Goal: Task Accomplishment & Management: Complete application form

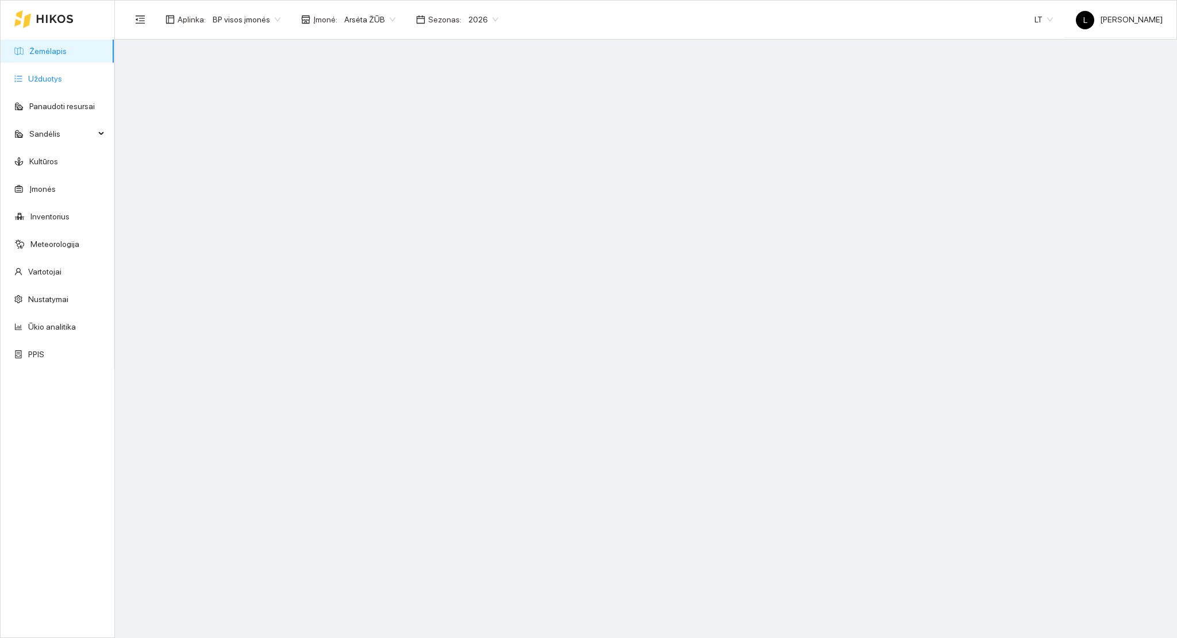
click at [39, 83] on link "Užduotys" at bounding box center [45, 78] width 34 height 9
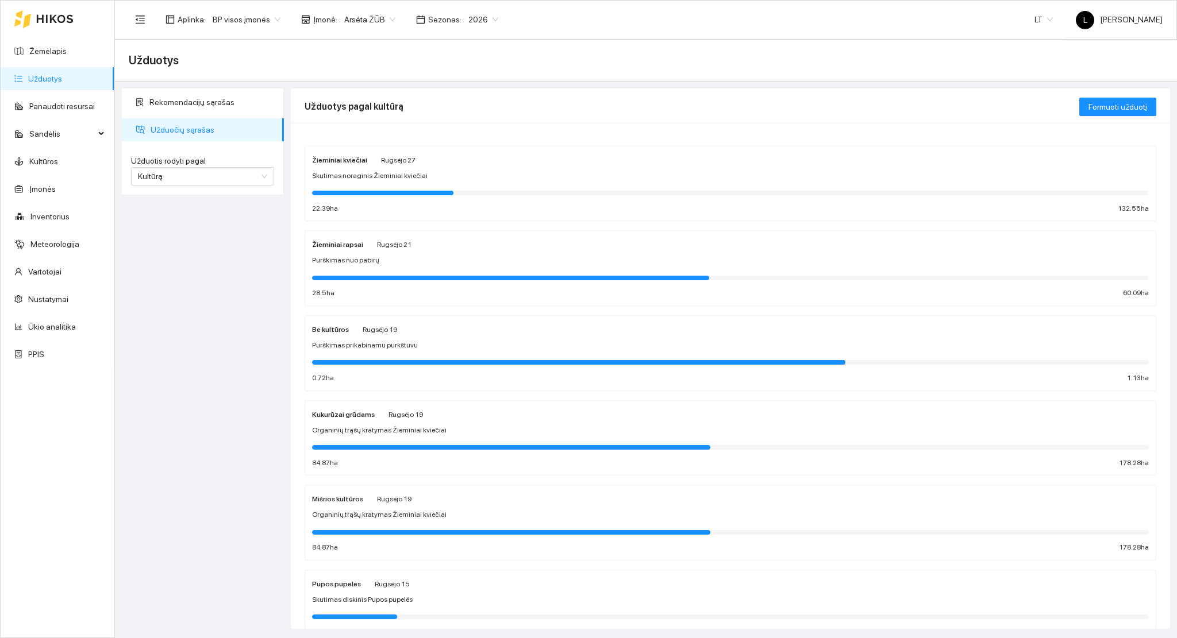
click at [372, 178] on span "Skutimas noraginis Žieminiai kviečiai" at bounding box center [369, 176] width 115 height 11
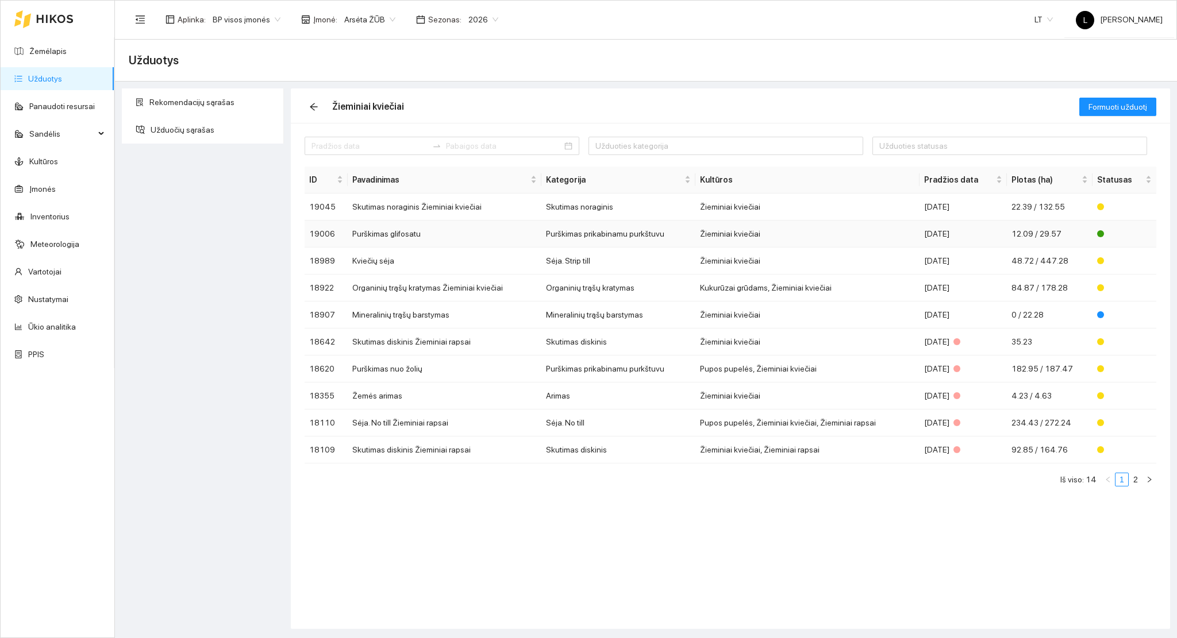
click at [444, 239] on td "Purškimas glifosatu" at bounding box center [445, 234] width 194 height 27
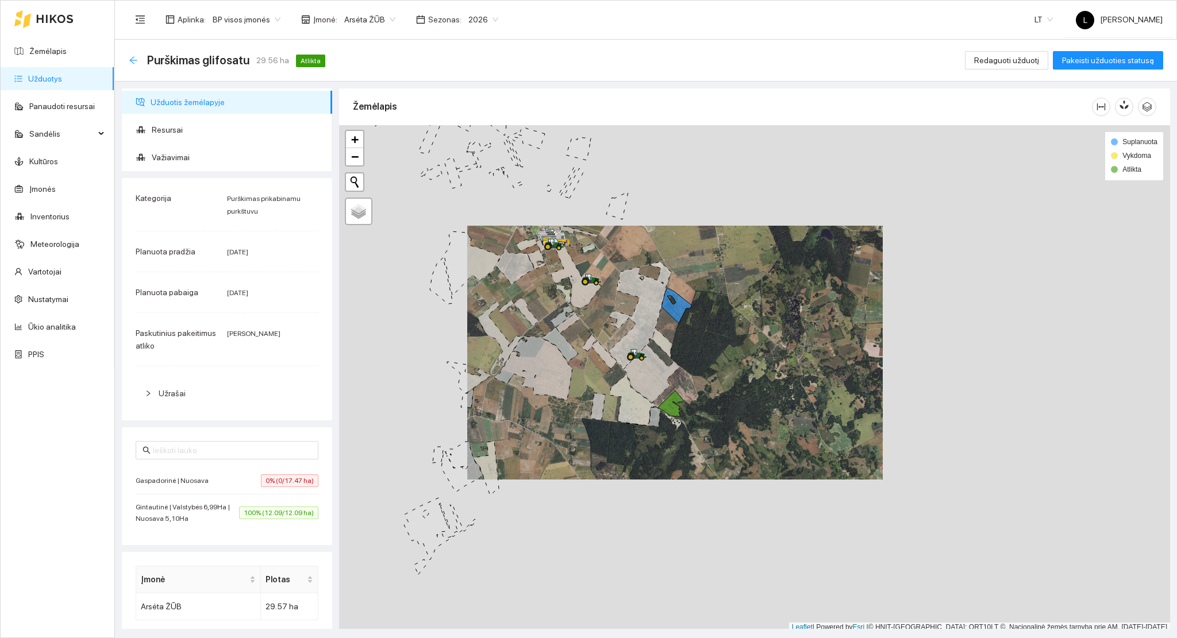
click at [136, 60] on icon "arrow-left" at bounding box center [132, 59] width 7 height 7
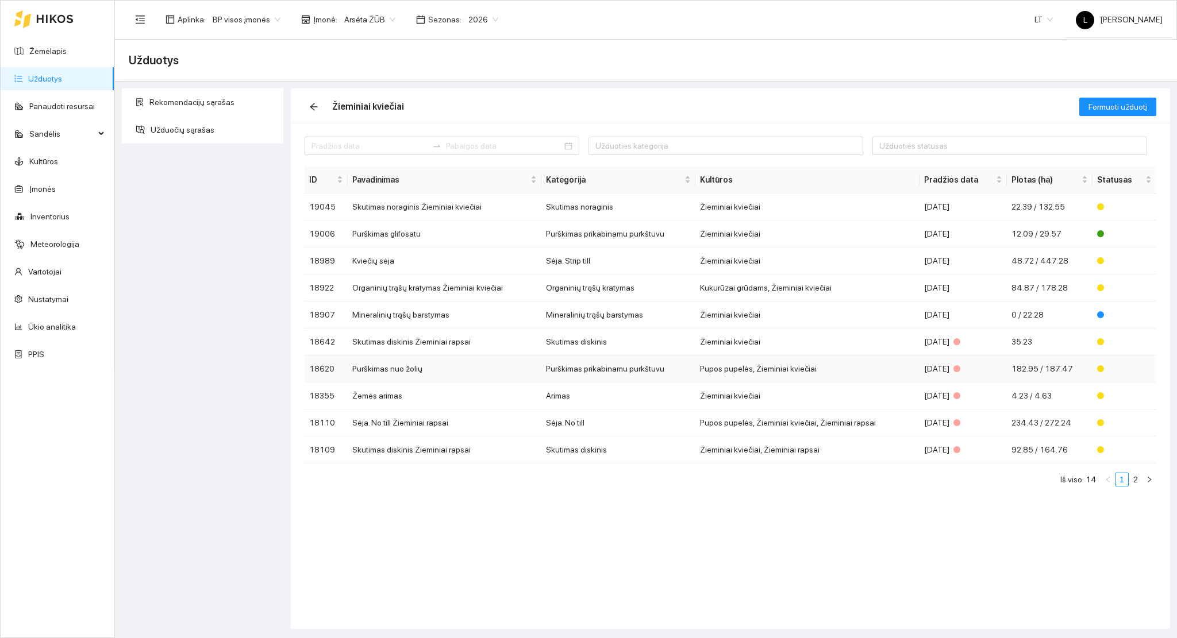
click at [511, 369] on td "Purškimas nuo žolių" at bounding box center [445, 369] width 194 height 27
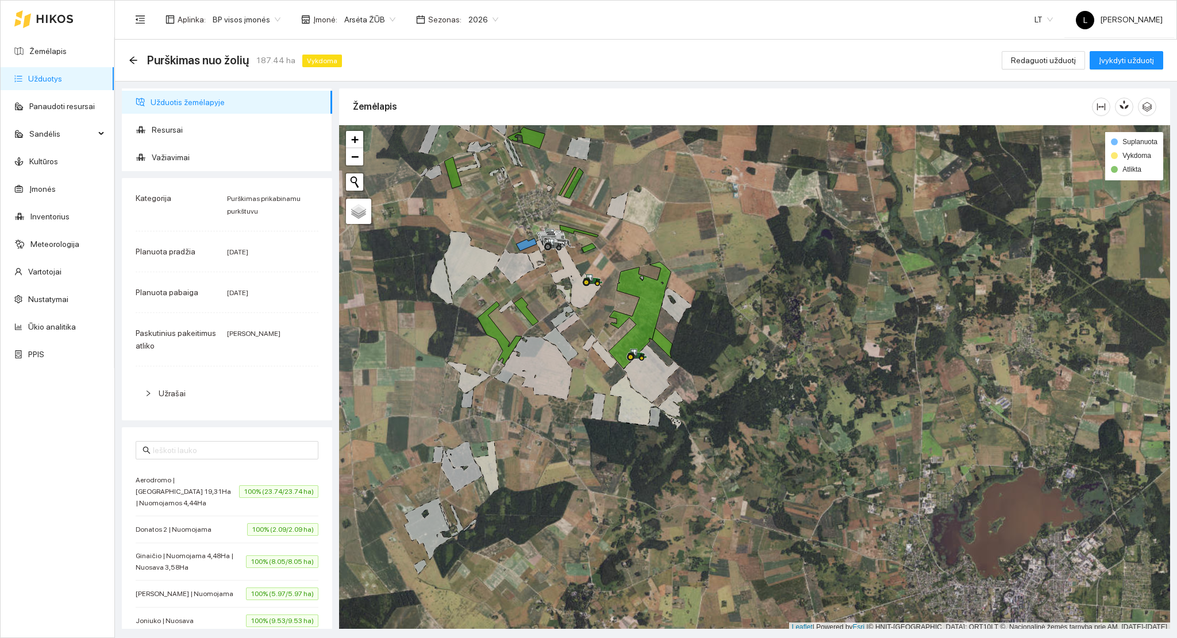
scroll to position [3, 0]
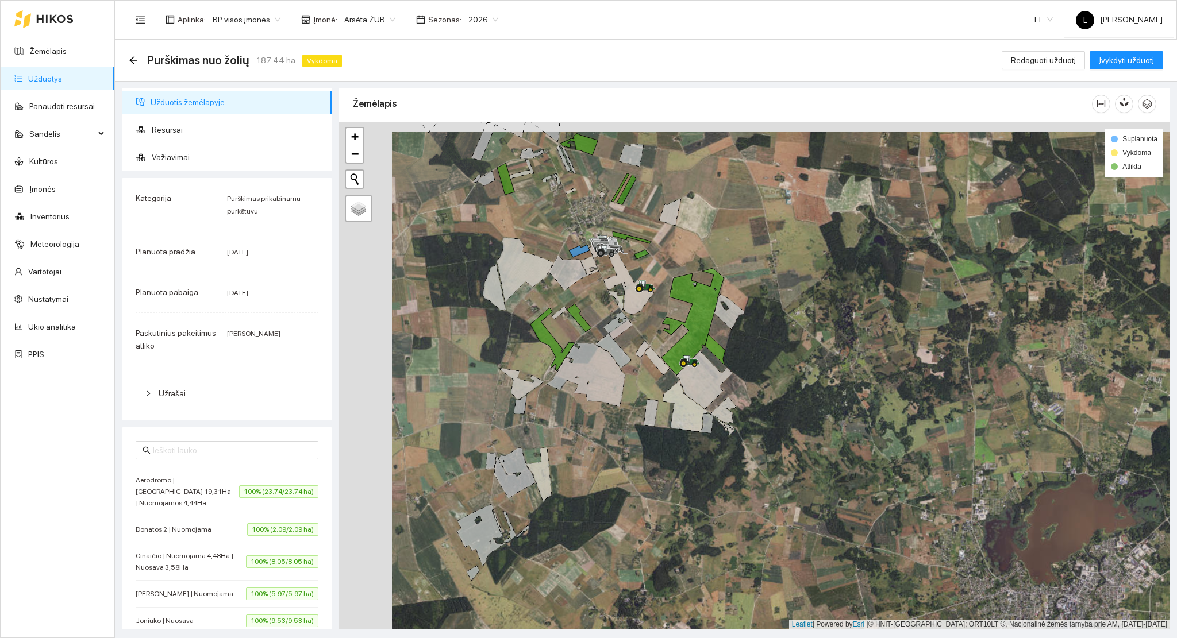
drag, startPoint x: 527, startPoint y: 344, endPoint x: 598, endPoint y: 376, distance: 77.9
click at [598, 376] on icon at bounding box center [586, 375] width 78 height 64
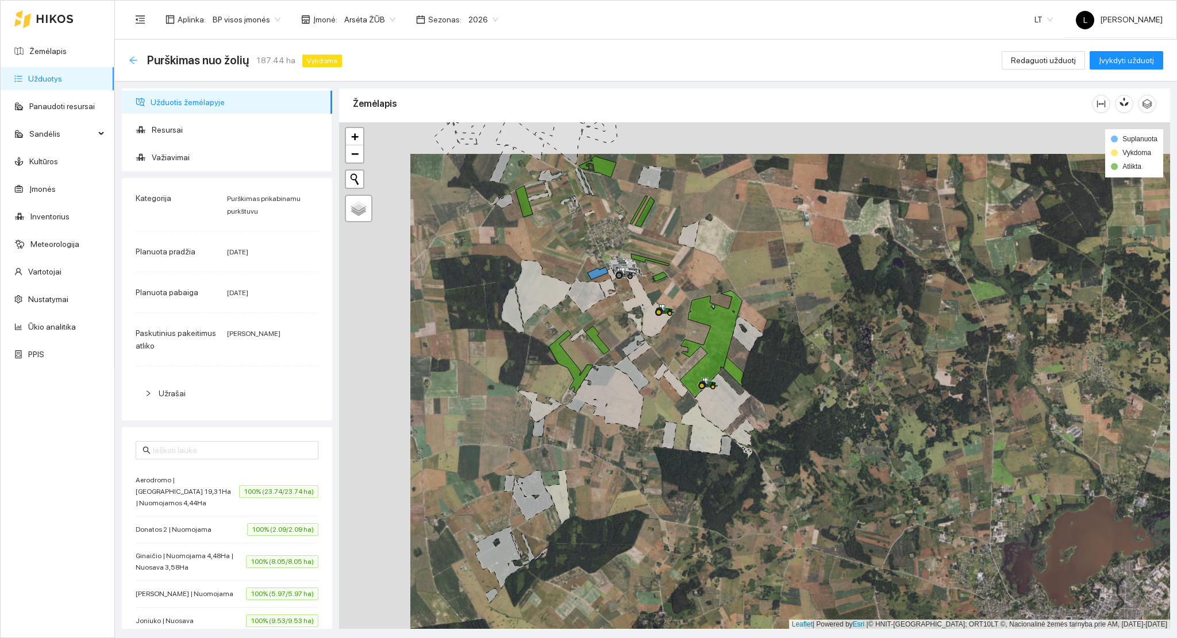
click at [129, 64] on icon "arrow-left" at bounding box center [133, 60] width 9 height 9
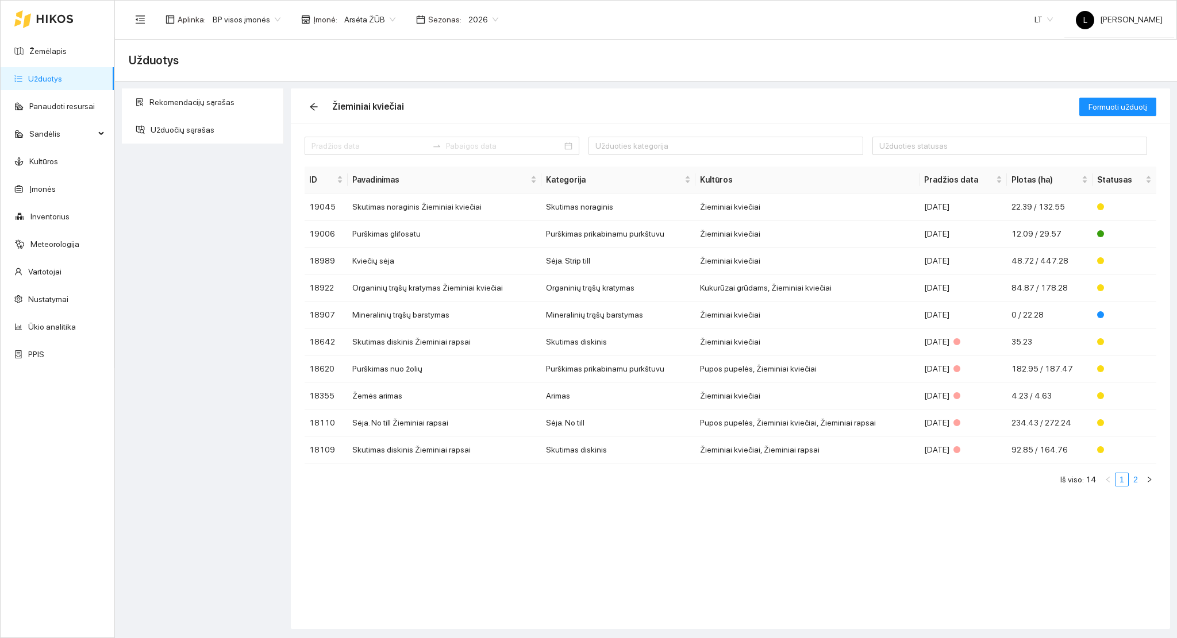
click at [1134, 476] on link "2" at bounding box center [1135, 479] width 13 height 13
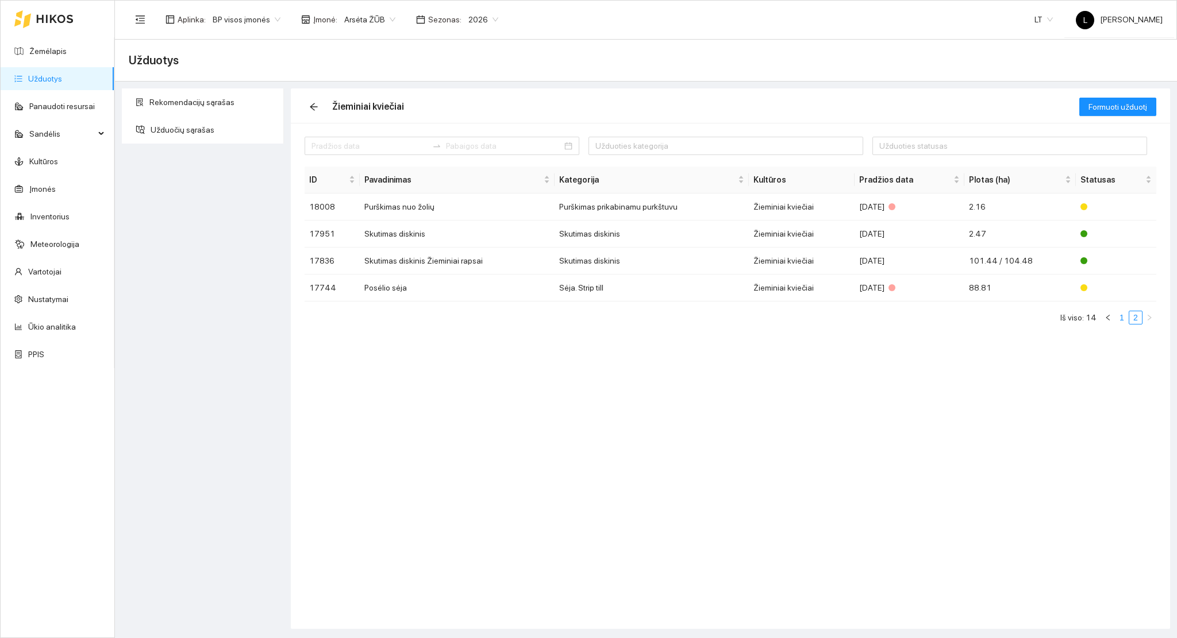
click at [1125, 321] on link "1" at bounding box center [1121, 317] width 13 height 13
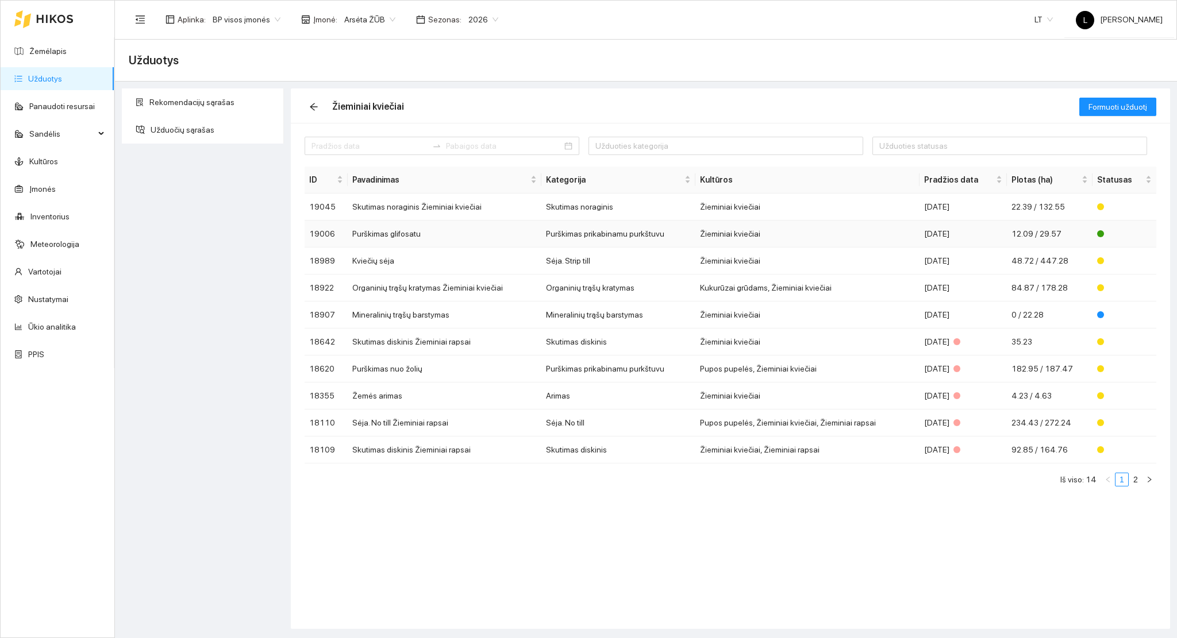
click at [448, 239] on td "Purškimas glifosatu" at bounding box center [445, 234] width 194 height 27
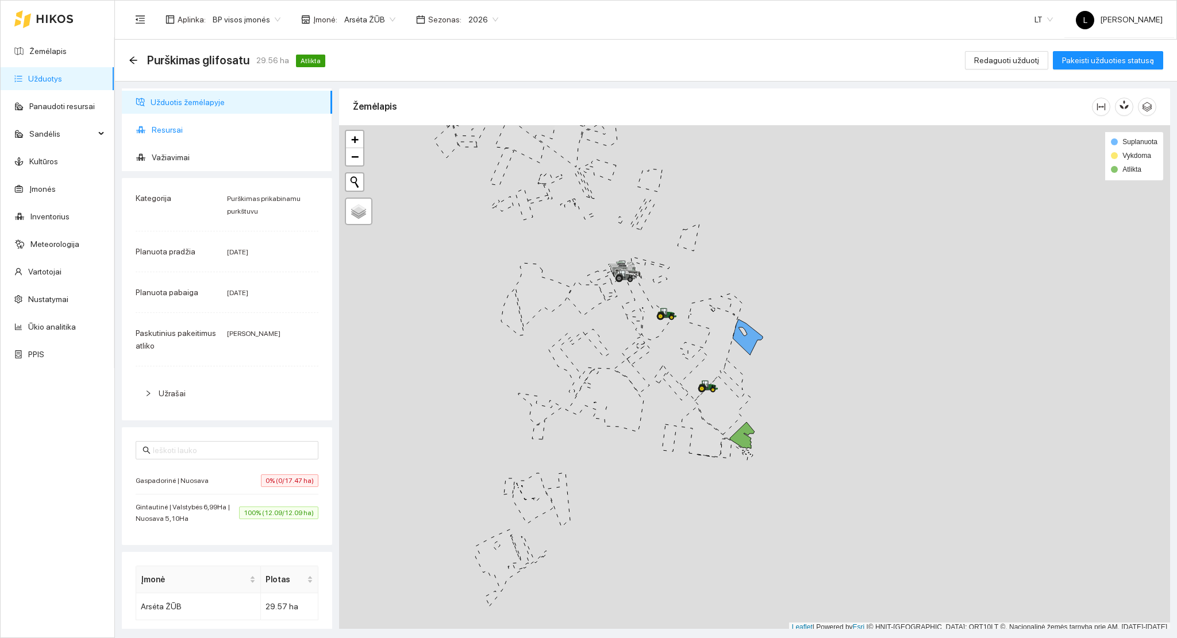
click at [175, 129] on span "Resursai" at bounding box center [237, 129] width 171 height 23
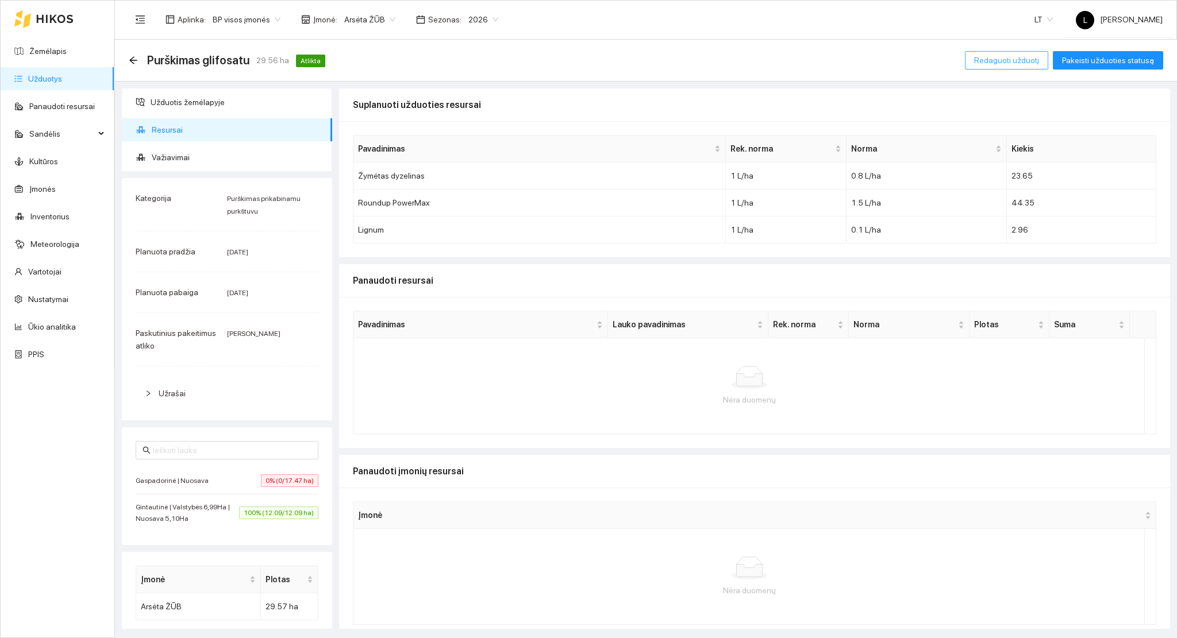
click at [1003, 67] on button "Redaguoti užduotį" at bounding box center [1006, 60] width 83 height 18
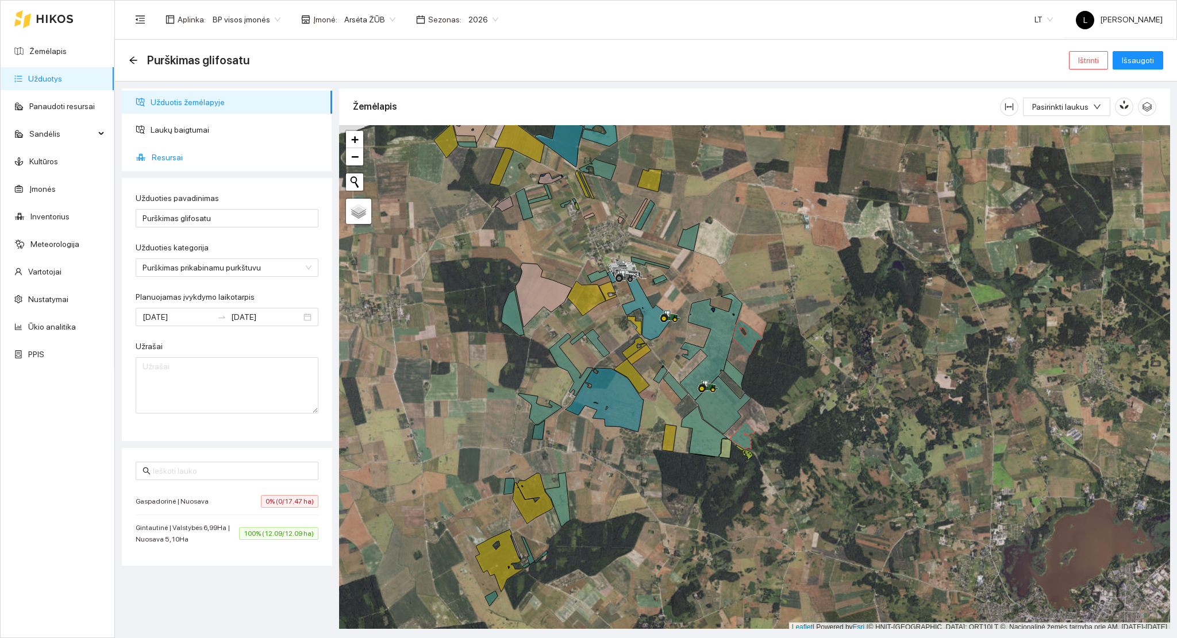
click at [172, 159] on span "Resursai" at bounding box center [237, 157] width 171 height 23
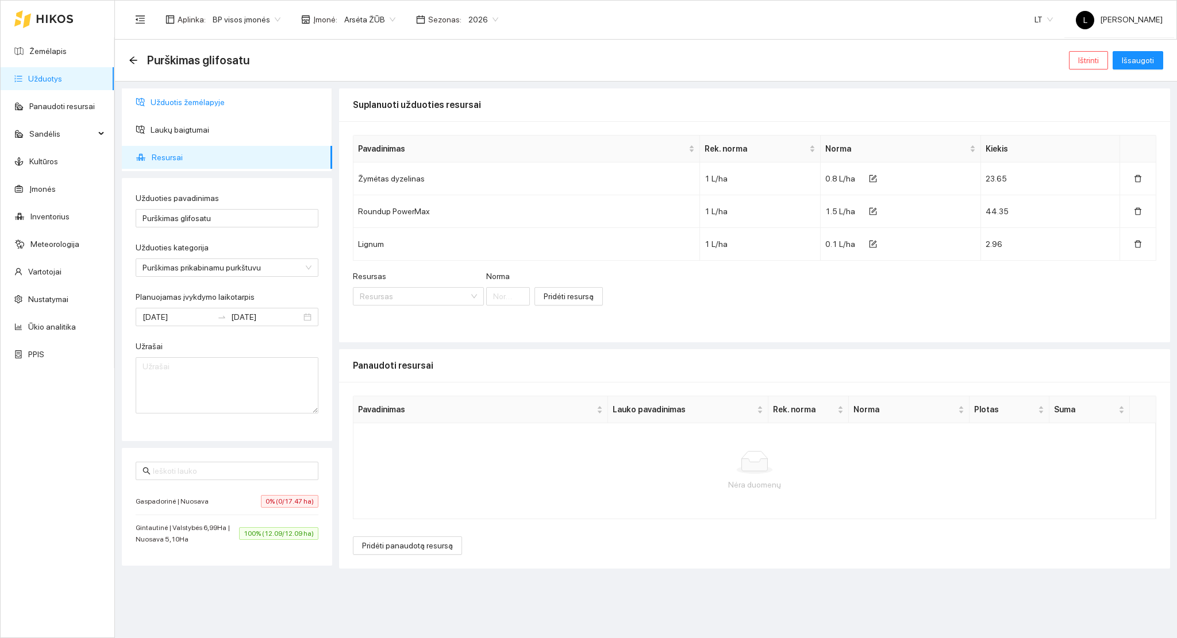
click at [191, 106] on span "Užduotis žemėlapyje" at bounding box center [237, 102] width 172 height 23
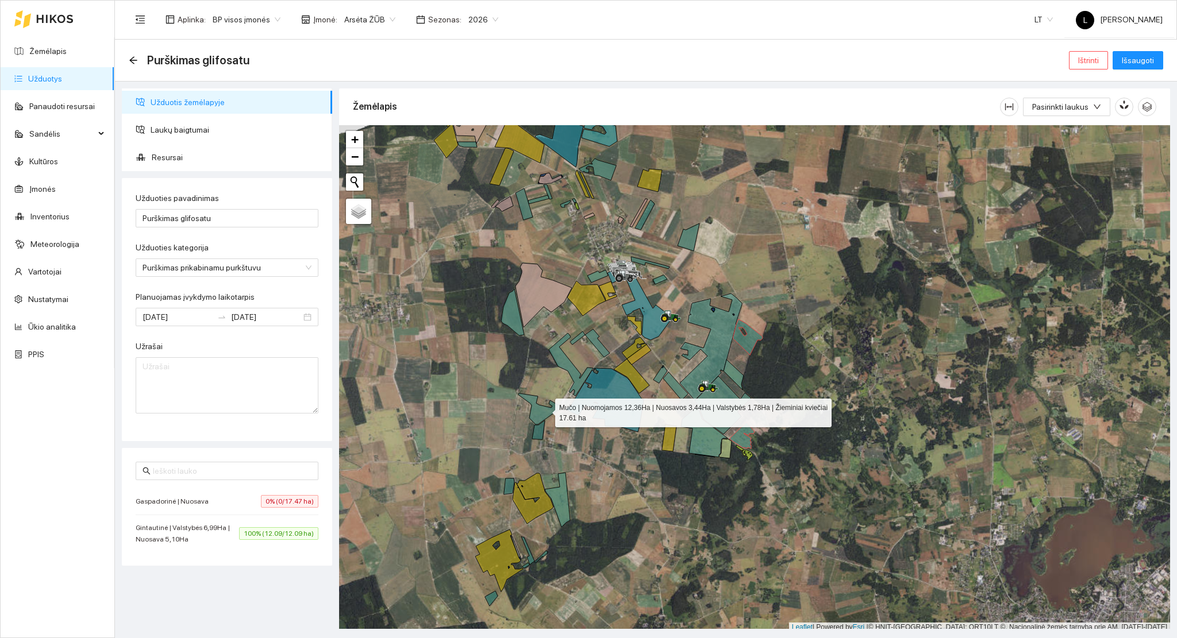
click at [544, 410] on icon at bounding box center [540, 409] width 44 height 31
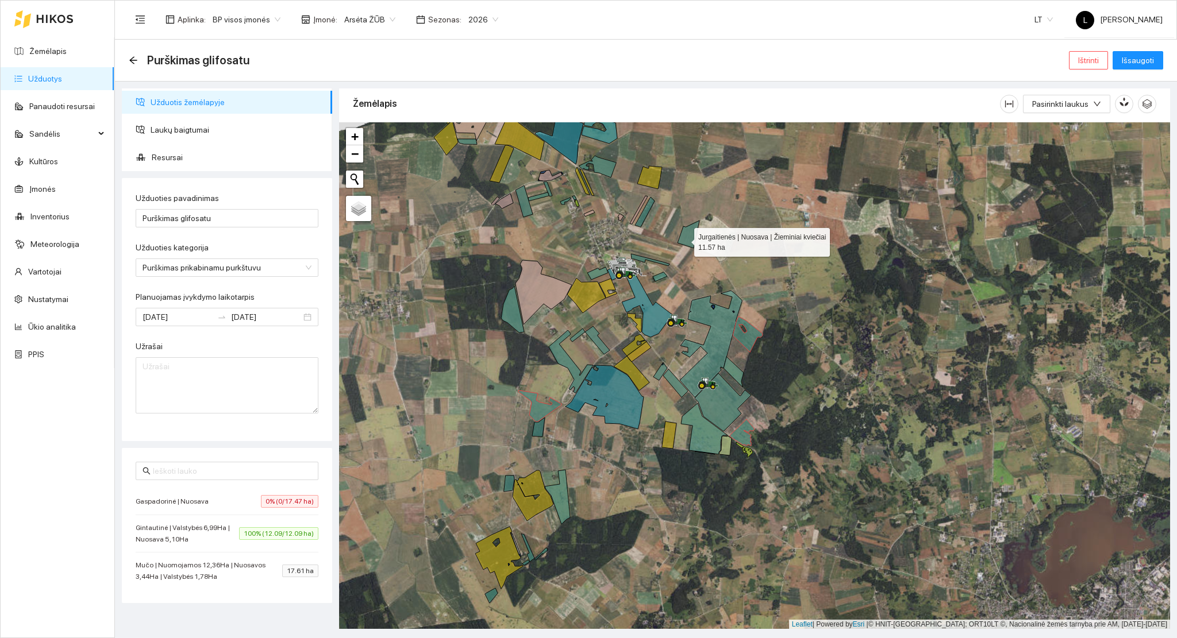
click at [684, 240] on icon at bounding box center [688, 235] width 22 height 28
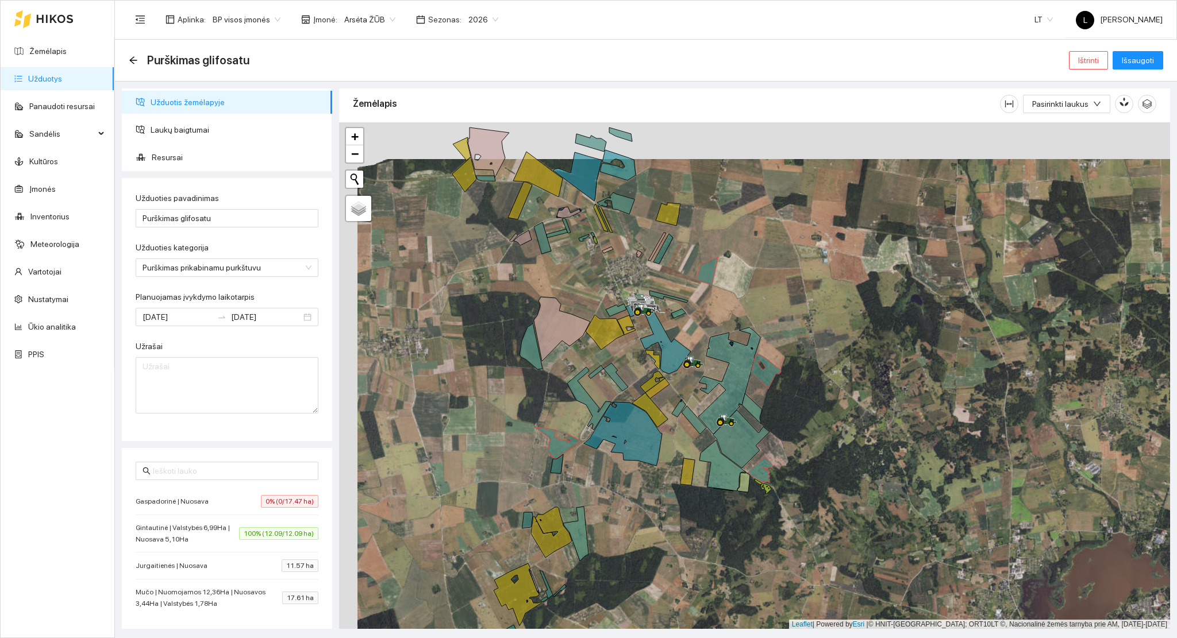
drag, startPoint x: 737, startPoint y: 241, endPoint x: 755, endPoint y: 278, distance: 41.1
click at [755, 278] on div at bounding box center [754, 375] width 831 height 507
click at [1141, 56] on span "Išsaugoti" at bounding box center [1138, 60] width 32 height 13
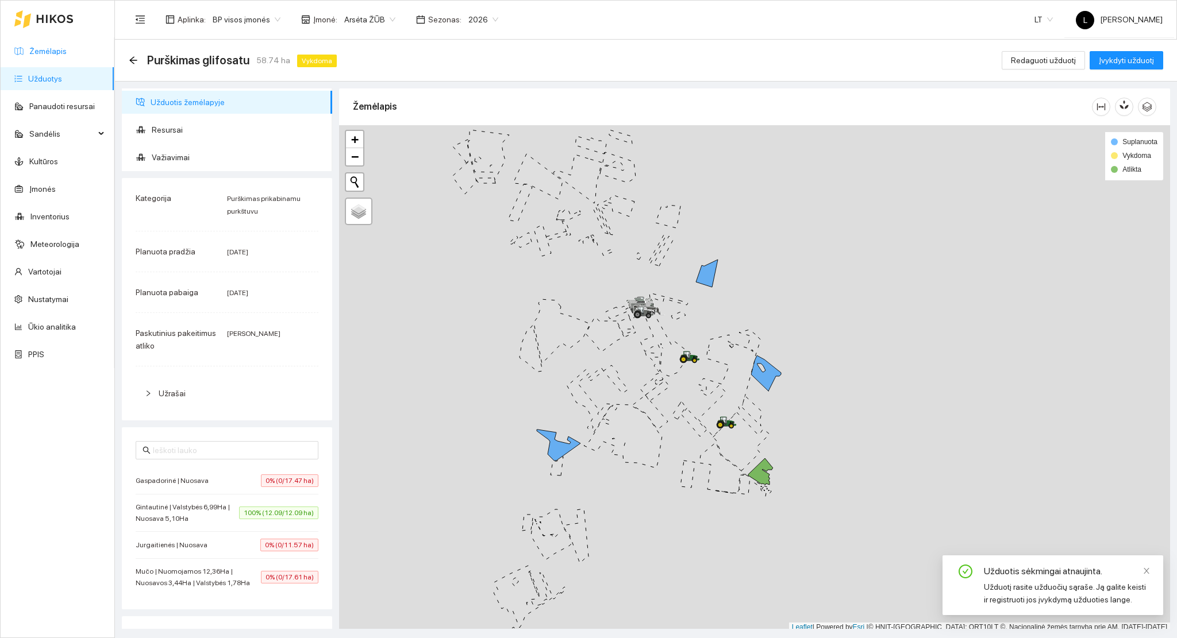
click at [54, 56] on link "Žemėlapis" at bounding box center [47, 51] width 37 height 9
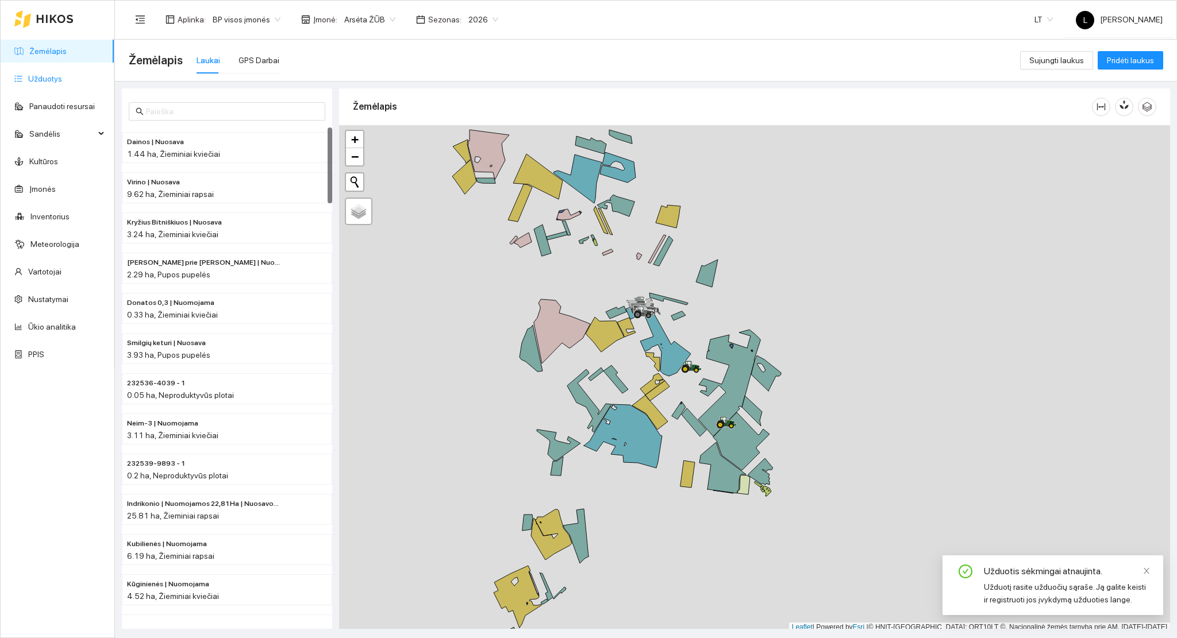
click at [62, 83] on link "Užduotys" at bounding box center [45, 78] width 34 height 9
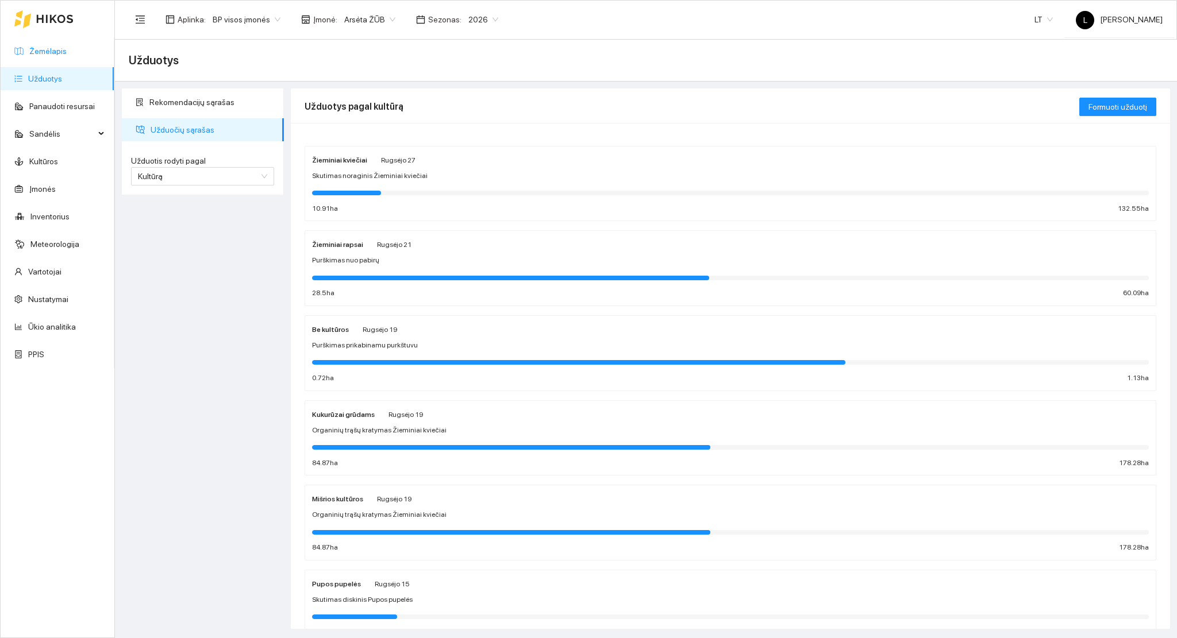
click at [67, 49] on link "Žemėlapis" at bounding box center [47, 51] width 37 height 9
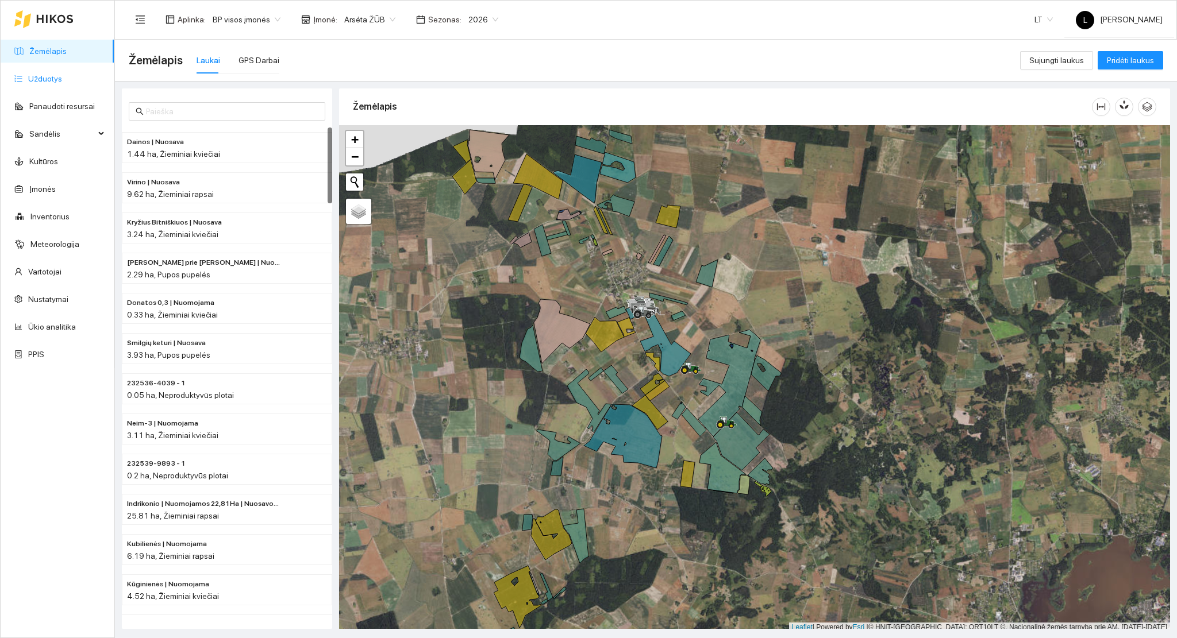
click at [50, 76] on link "Užduotys" at bounding box center [45, 78] width 34 height 9
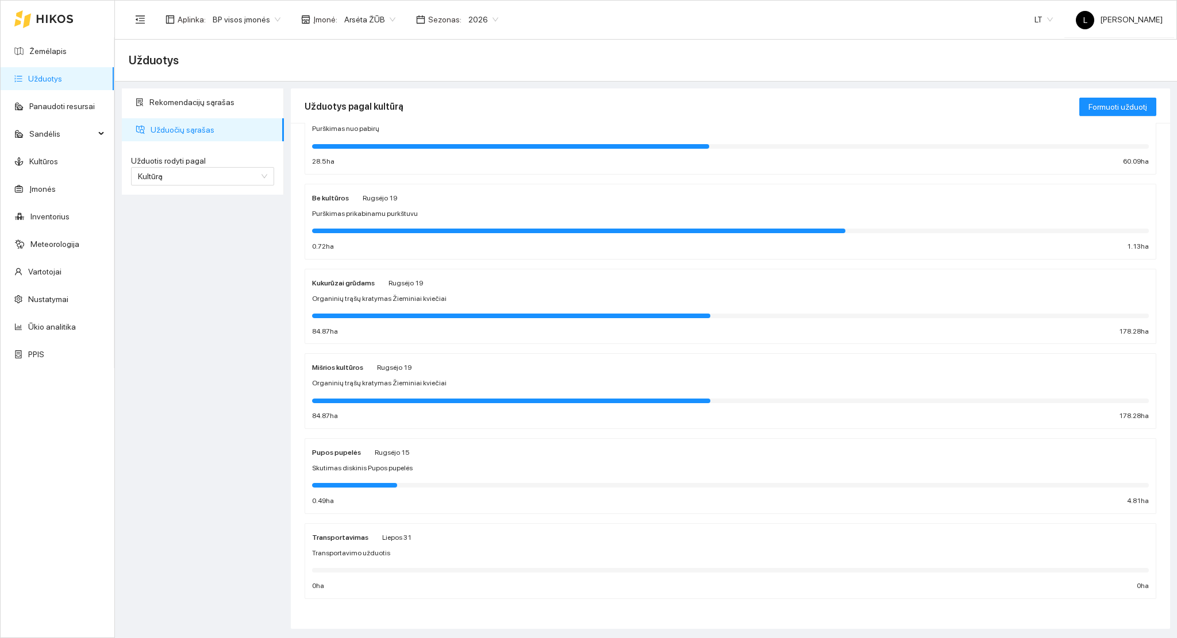
scroll to position [133, 0]
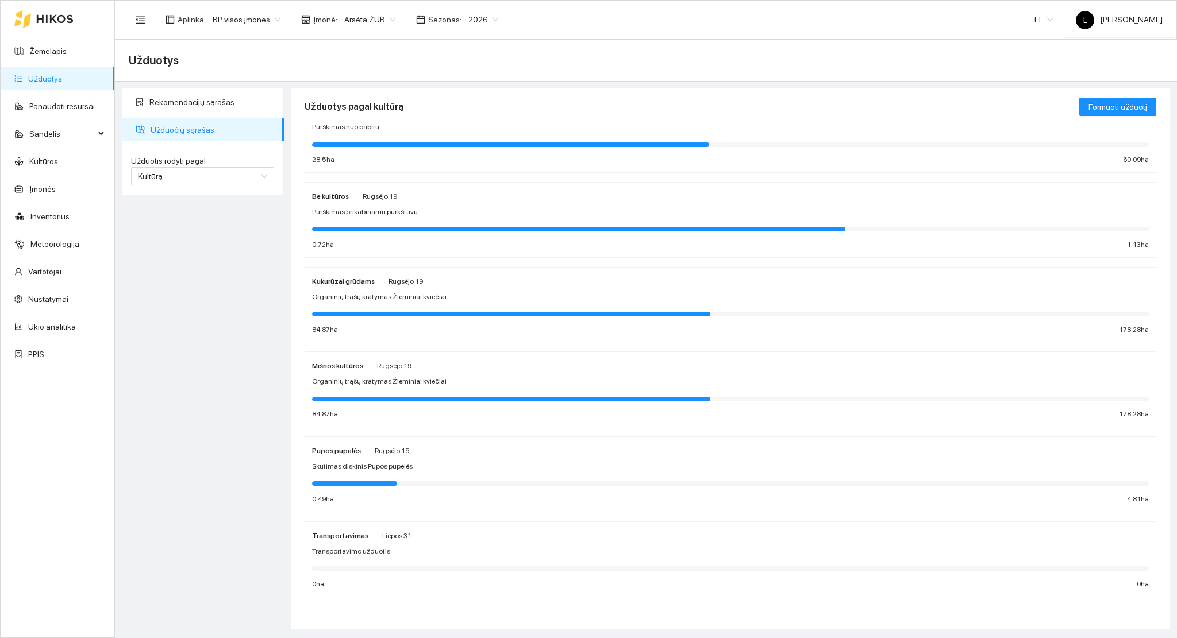
click at [409, 299] on span "Organinių trąšų kratymas Žieminiai kviečiai" at bounding box center [379, 297] width 134 height 11
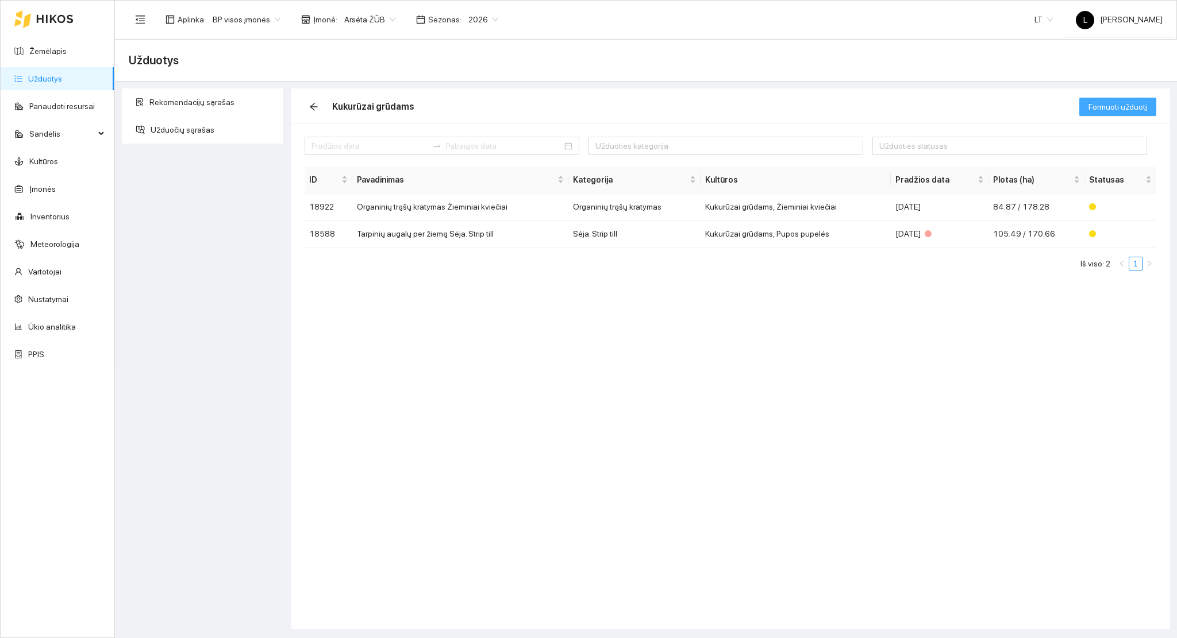
click at [1117, 106] on span "Formuoti užduotį" at bounding box center [1117, 107] width 59 height 13
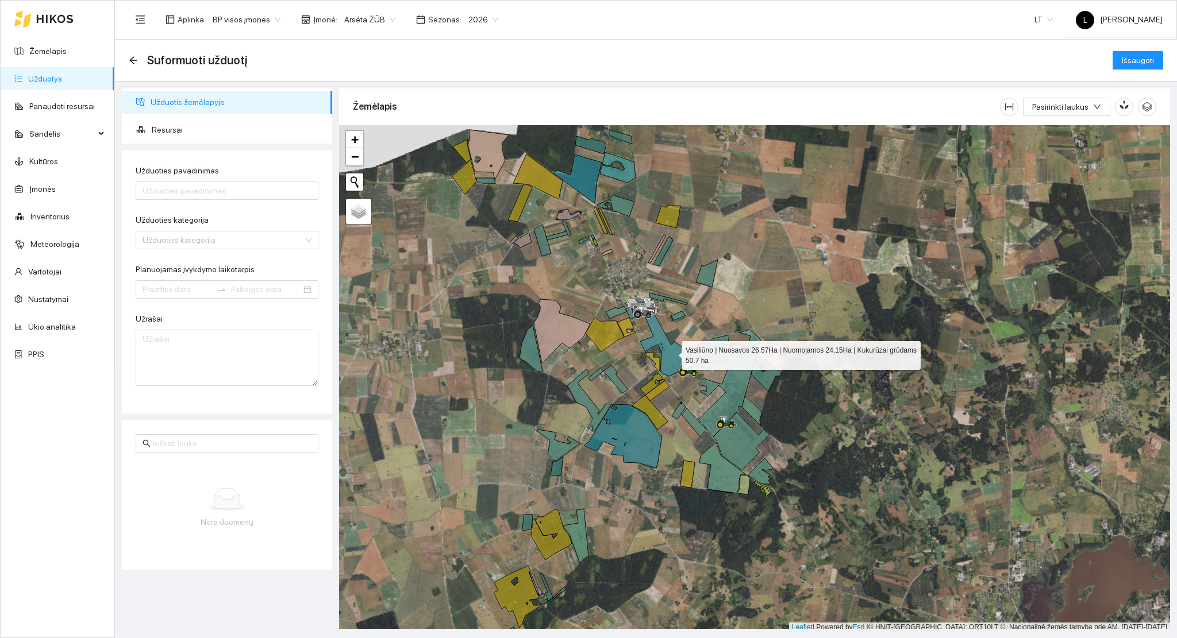
click at [672, 353] on icon at bounding box center [658, 338] width 65 height 78
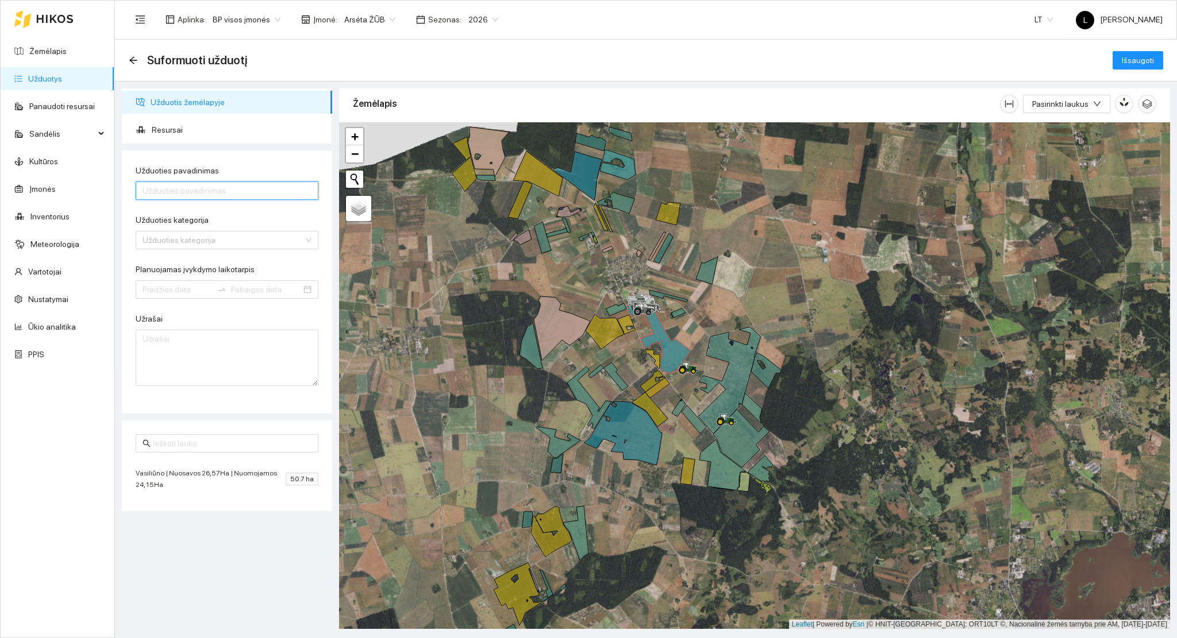
click at [178, 189] on input "Užduoties pavadinimas" at bounding box center [227, 191] width 183 height 18
type input "Tarpinių pasėlių barstymas"
click at [224, 246] on input "Užduoties kategorija" at bounding box center [222, 240] width 161 height 17
type input "bars"
click at [223, 266] on div "Mineralinių trąšų barstymas" at bounding box center [227, 263] width 169 height 13
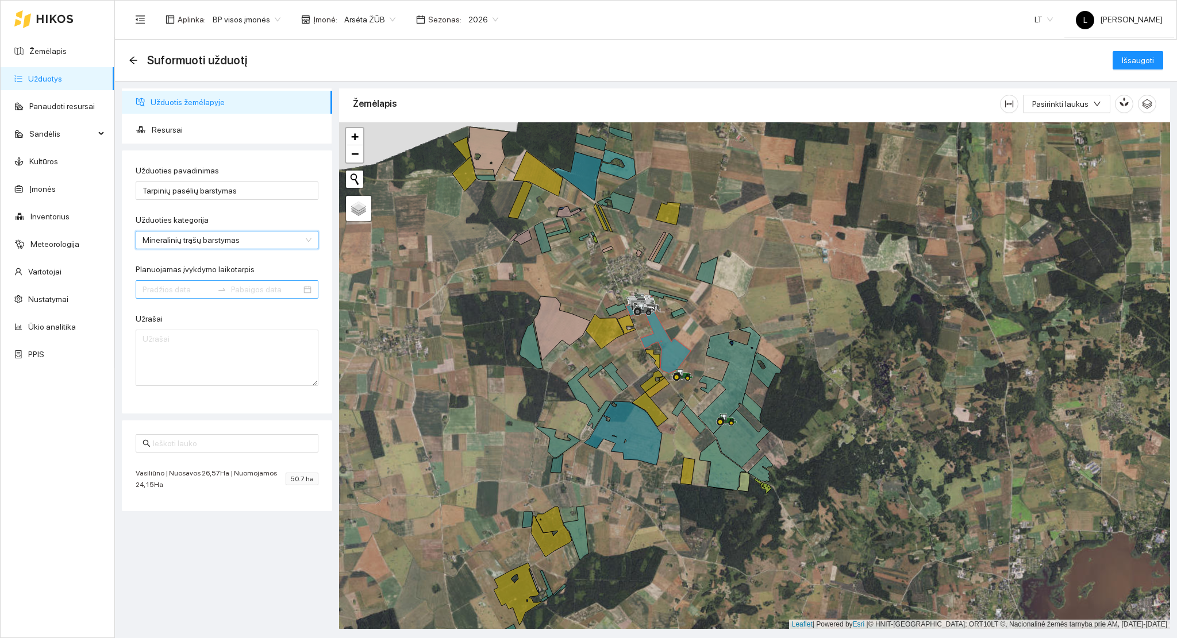
click at [180, 285] on input "Planuojamas įvykdymo laikotarpis" at bounding box center [177, 289] width 70 height 13
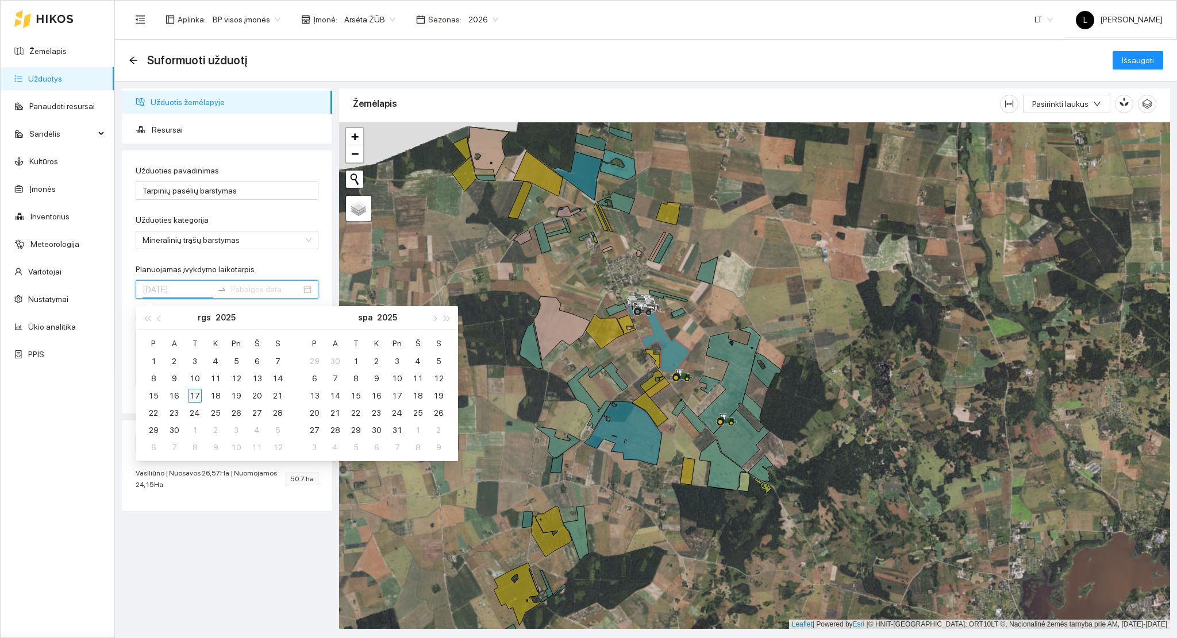
type input "[DATE]"
click at [199, 395] on div "17" at bounding box center [195, 396] width 14 height 14
type input "[DATE]"
click at [237, 396] on div "19" at bounding box center [236, 396] width 14 height 14
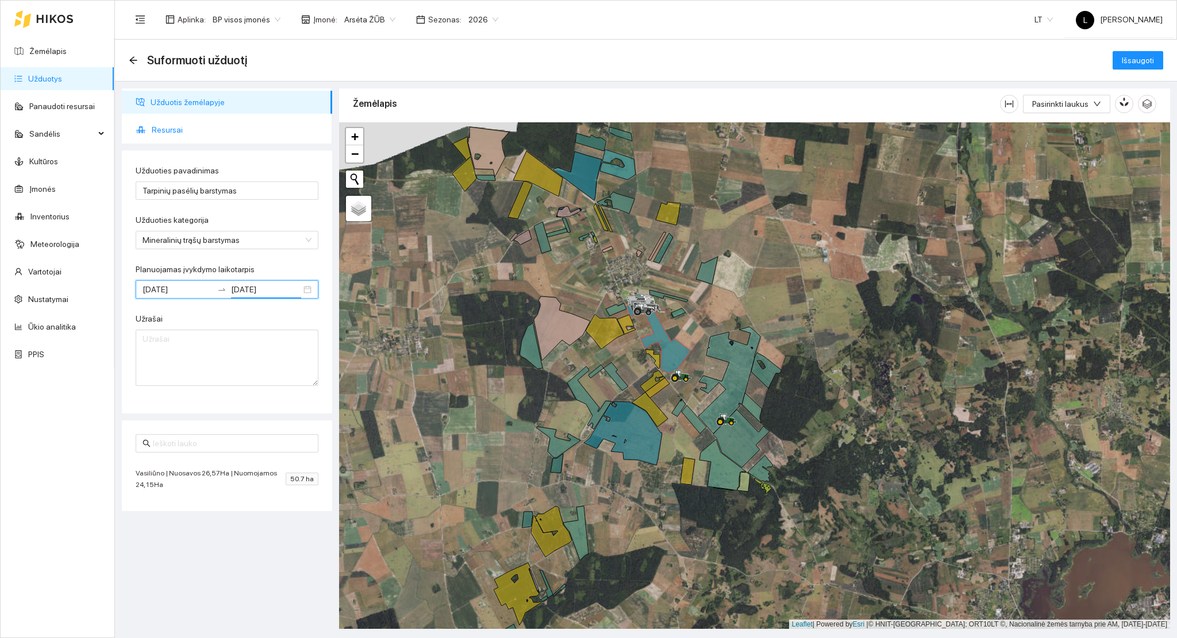
click at [191, 125] on span "Resursai" at bounding box center [237, 129] width 171 height 23
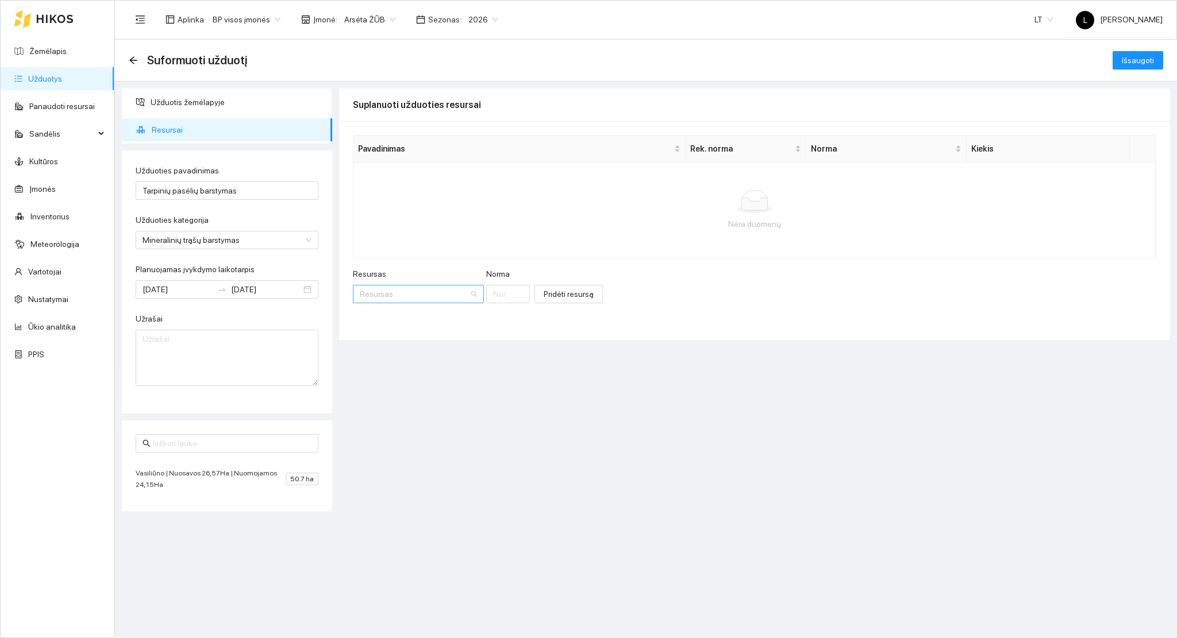
click at [401, 296] on input "Resursas" at bounding box center [414, 294] width 109 height 17
type input "n"
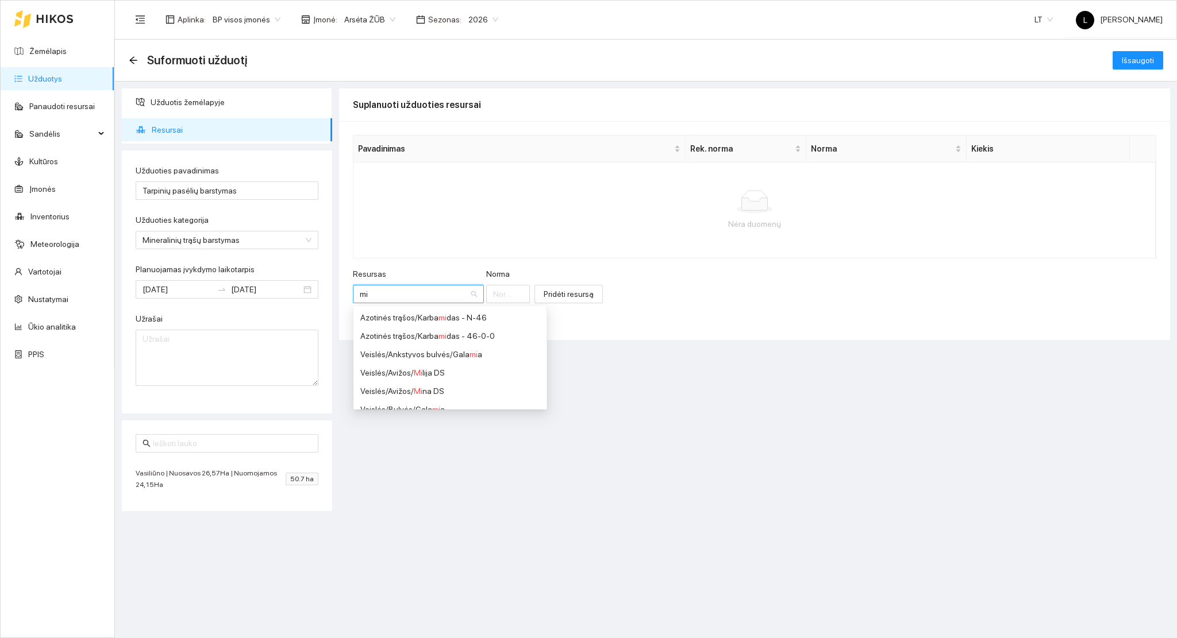
type input "miš"
click at [470, 338] on div "Veislės / Tarpiniai augalai / Sideralinių augalų miš inys" at bounding box center [449, 336] width 179 height 13
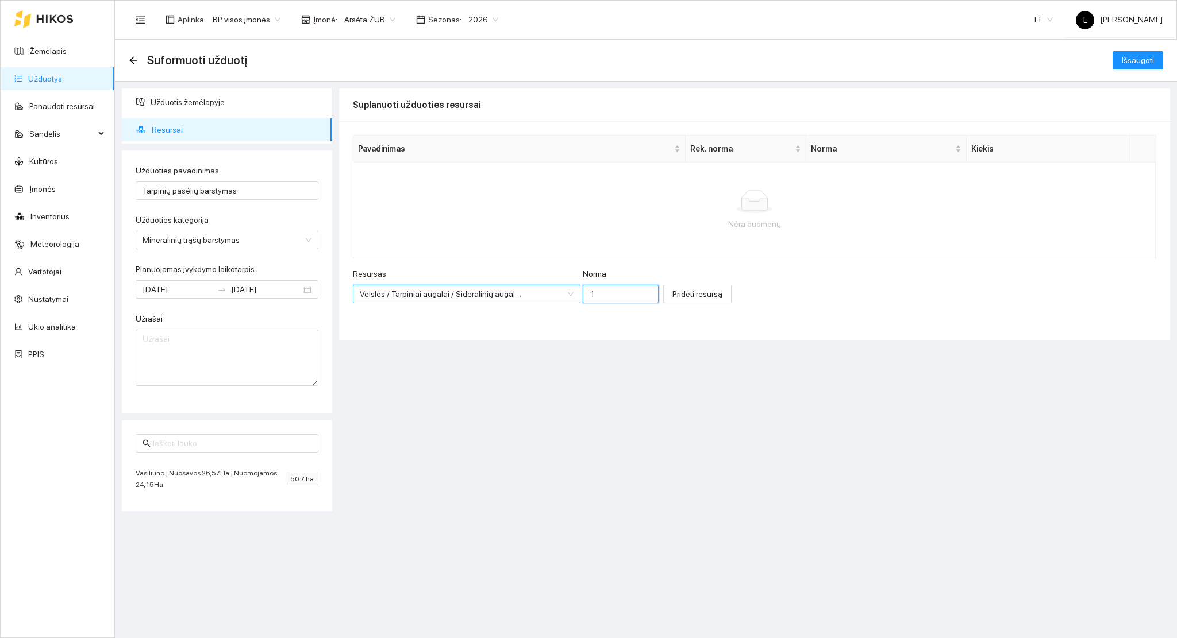
drag, startPoint x: 583, startPoint y: 297, endPoint x: 568, endPoint y: 298, distance: 15.6
click at [583, 298] on input "1" at bounding box center [621, 294] width 76 height 18
type input "20"
click at [675, 294] on span "Pridėti resursą" at bounding box center [697, 294] width 50 height 13
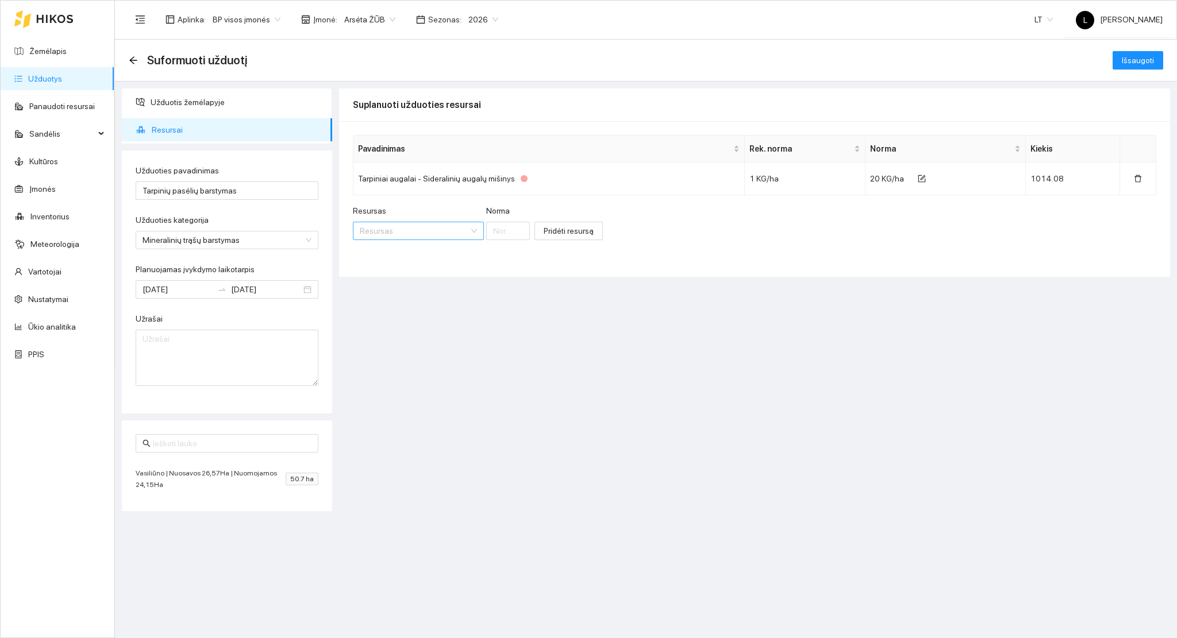
click at [420, 237] on input "Resursas" at bounding box center [414, 230] width 109 height 17
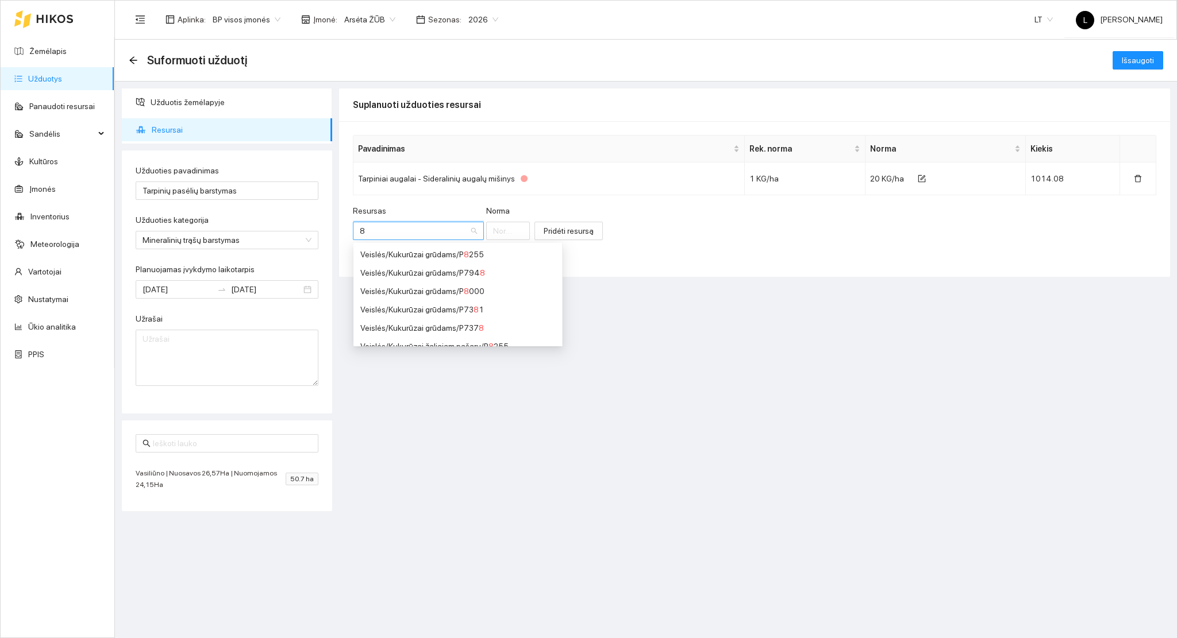
type input "8"
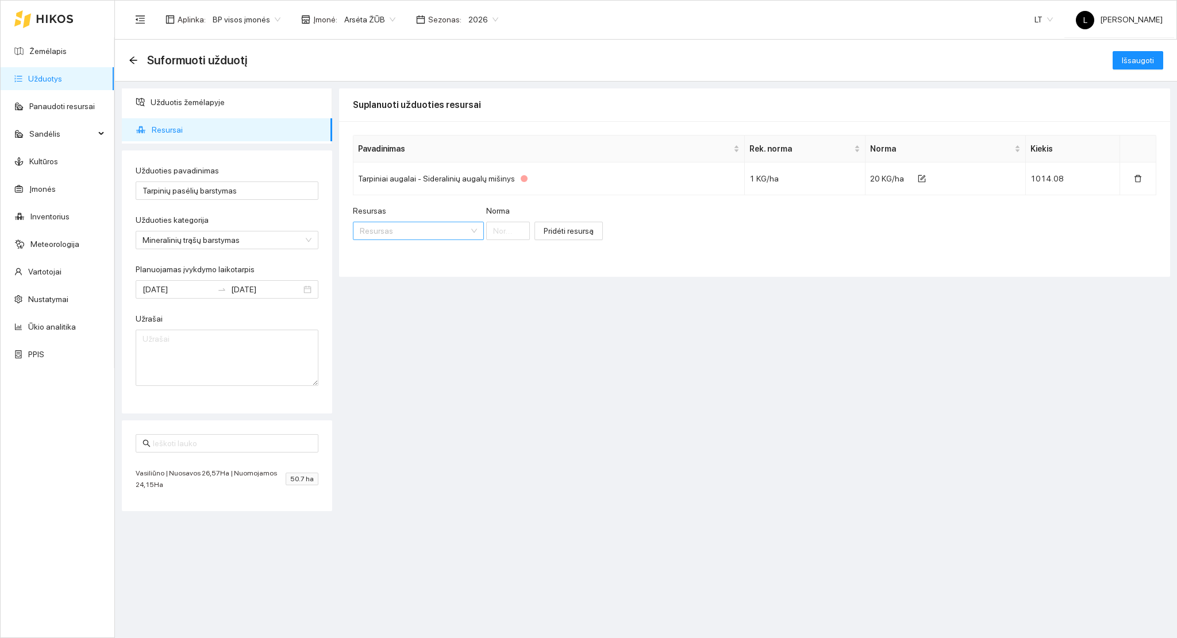
drag, startPoint x: 382, startPoint y: 216, endPoint x: 368, endPoint y: 224, distance: 16.2
click at [368, 224] on div "Resursas Resursas" at bounding box center [418, 223] width 131 height 36
click at [373, 231] on input "Resursas" at bounding box center [414, 230] width 109 height 17
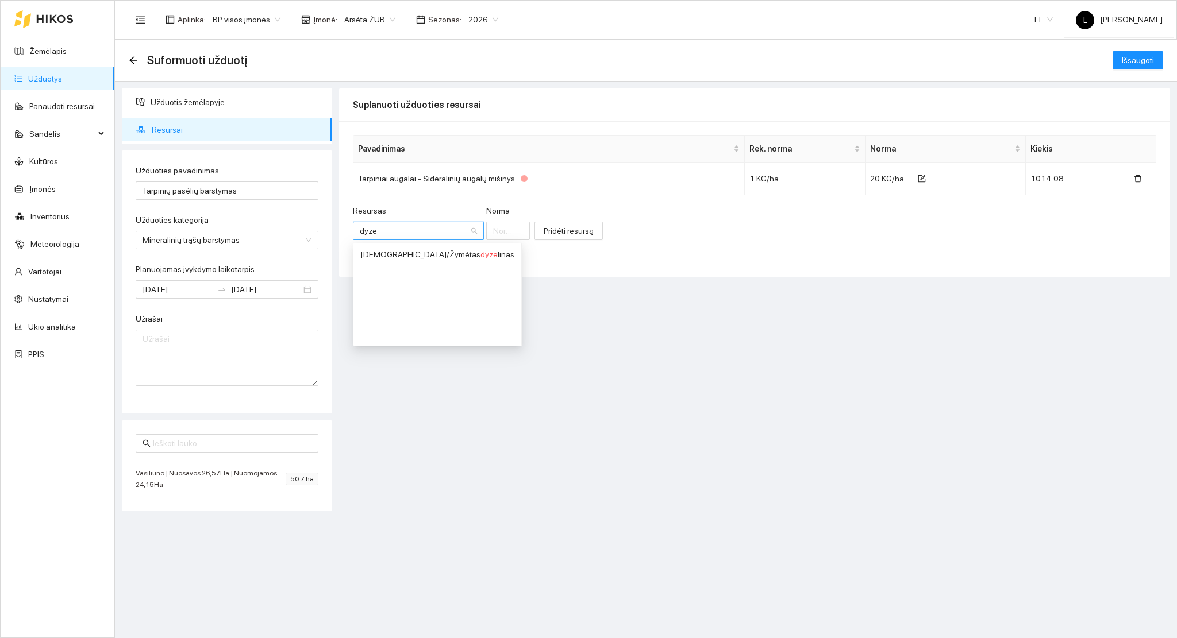
type input "dyzel"
click at [480, 253] on span "dyzel" at bounding box center [489, 254] width 19 height 9
type input "1"
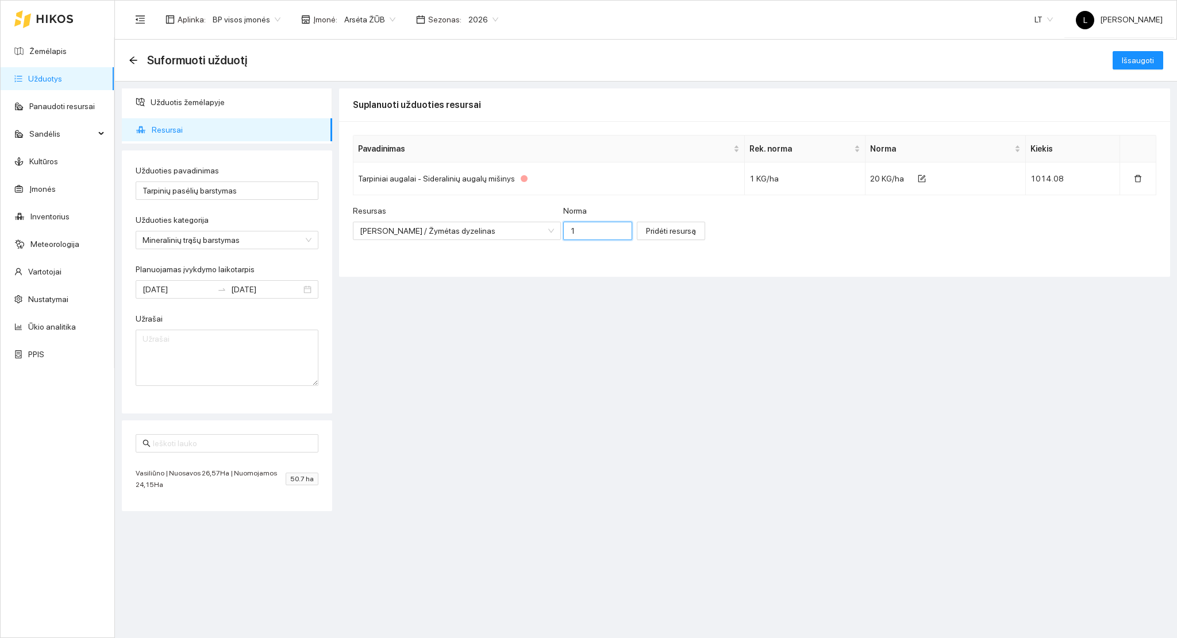
drag, startPoint x: 531, startPoint y: 224, endPoint x: 518, endPoint y: 225, distance: 13.3
click at [563, 224] on input "1" at bounding box center [598, 231] width 70 height 18
type input "5"
click at [646, 231] on span "Pridėti resursą" at bounding box center [671, 231] width 50 height 13
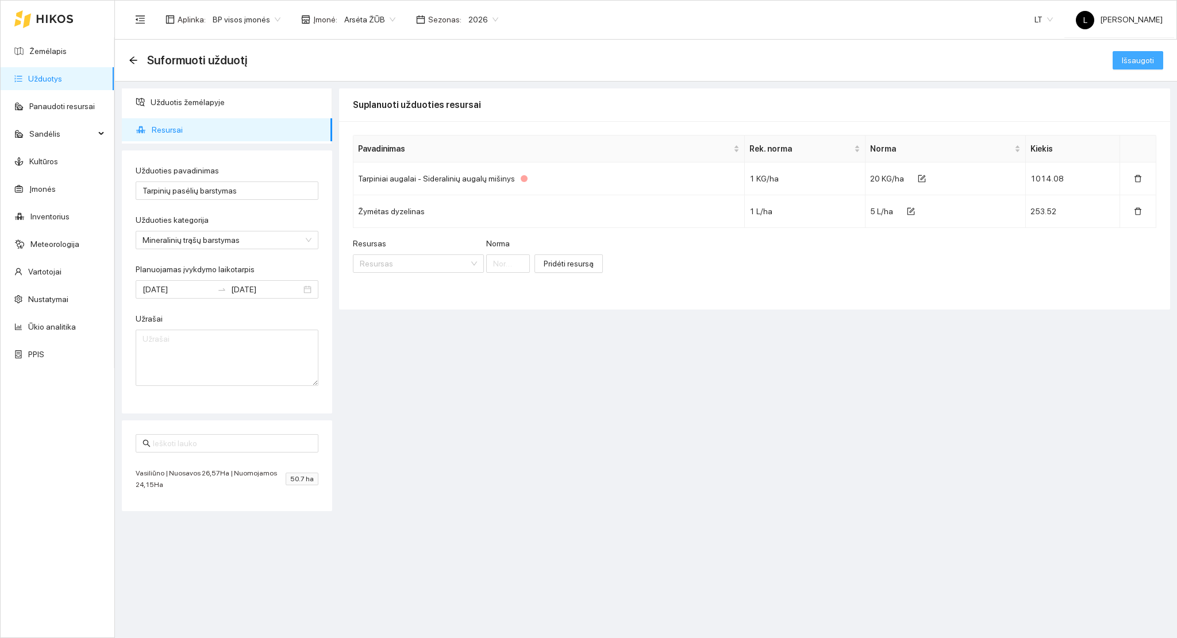
click at [1132, 55] on span "Išsaugoti" at bounding box center [1138, 60] width 32 height 13
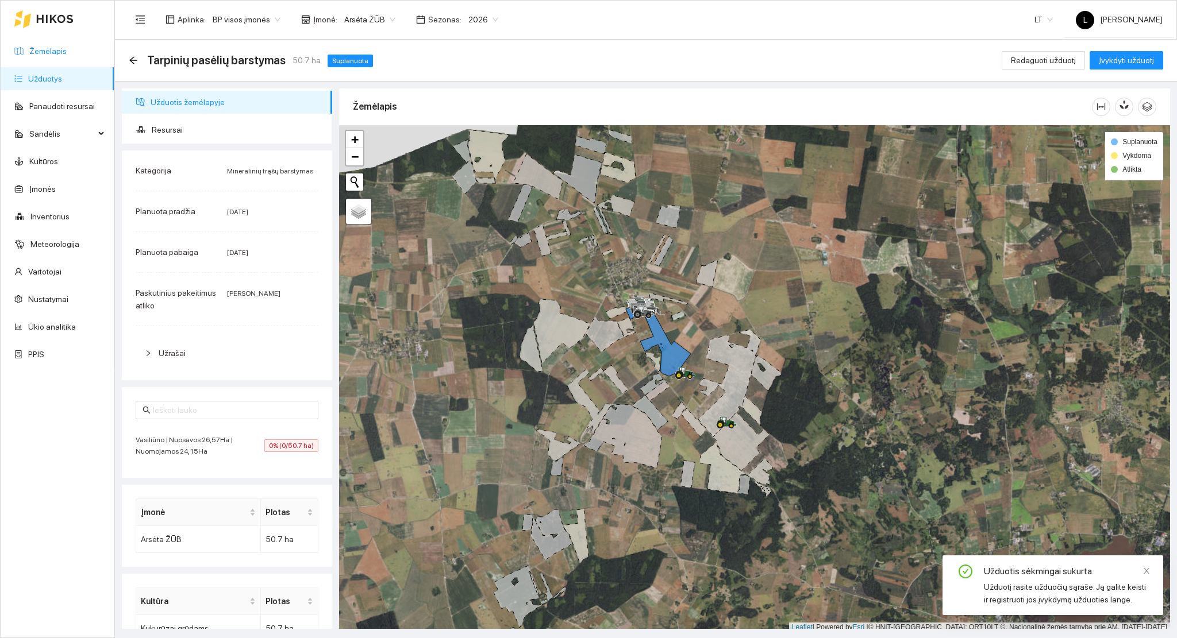
click at [62, 56] on link "Žemėlapis" at bounding box center [47, 51] width 37 height 9
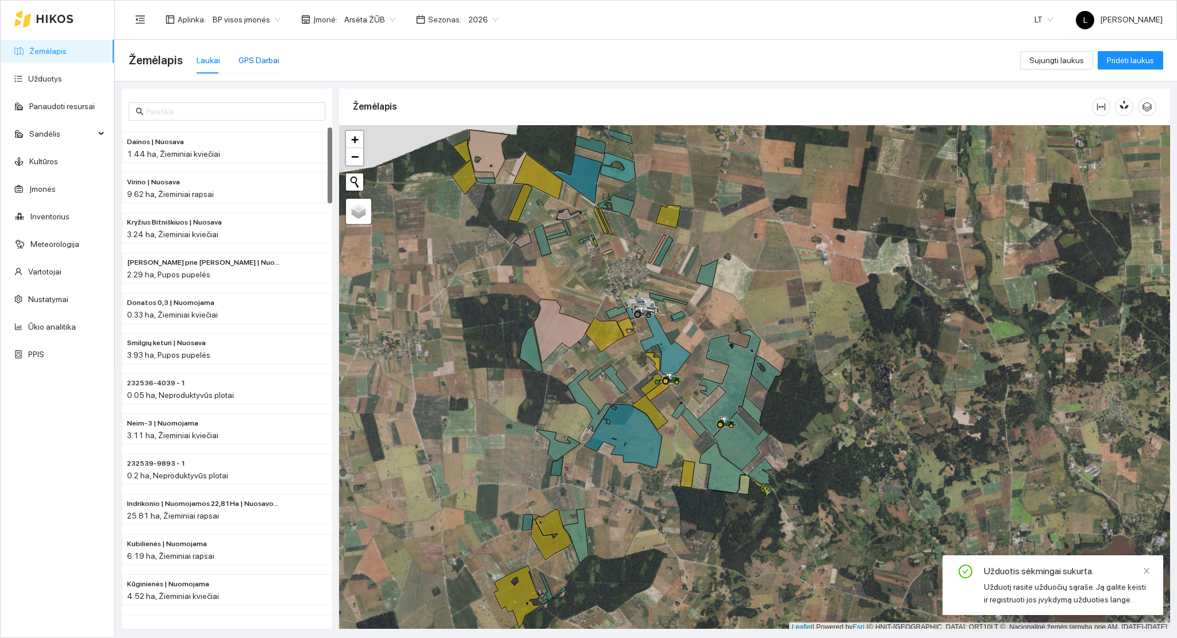
click at [263, 65] on div "GPS Darbai" at bounding box center [258, 60] width 41 height 13
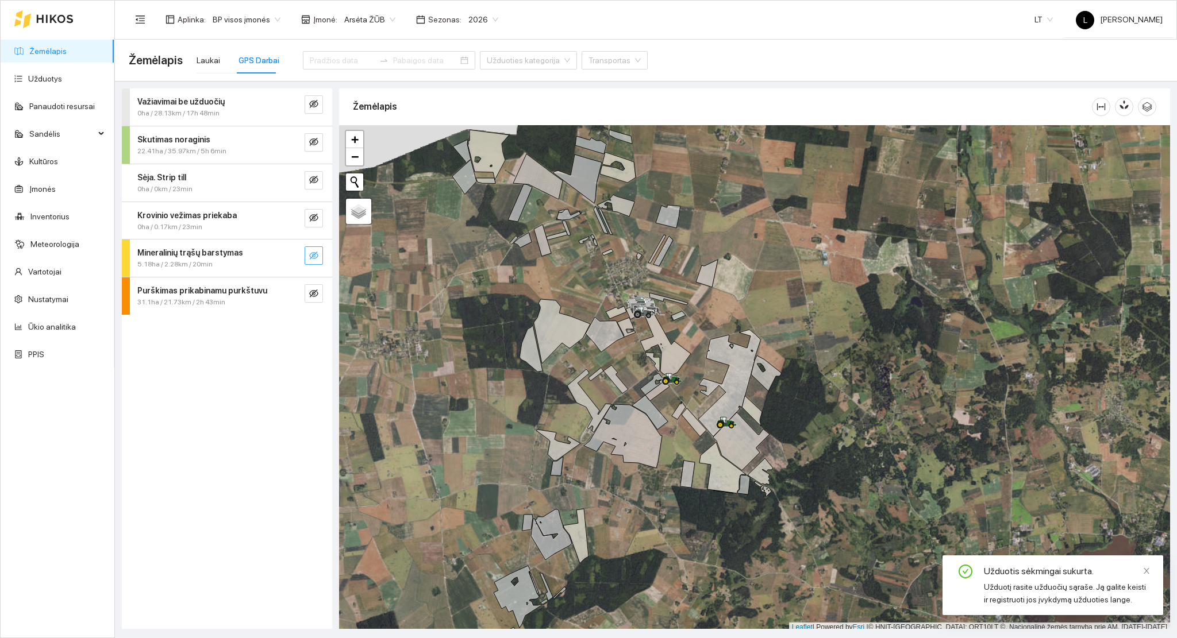
click at [319, 253] on button "button" at bounding box center [314, 255] width 18 height 18
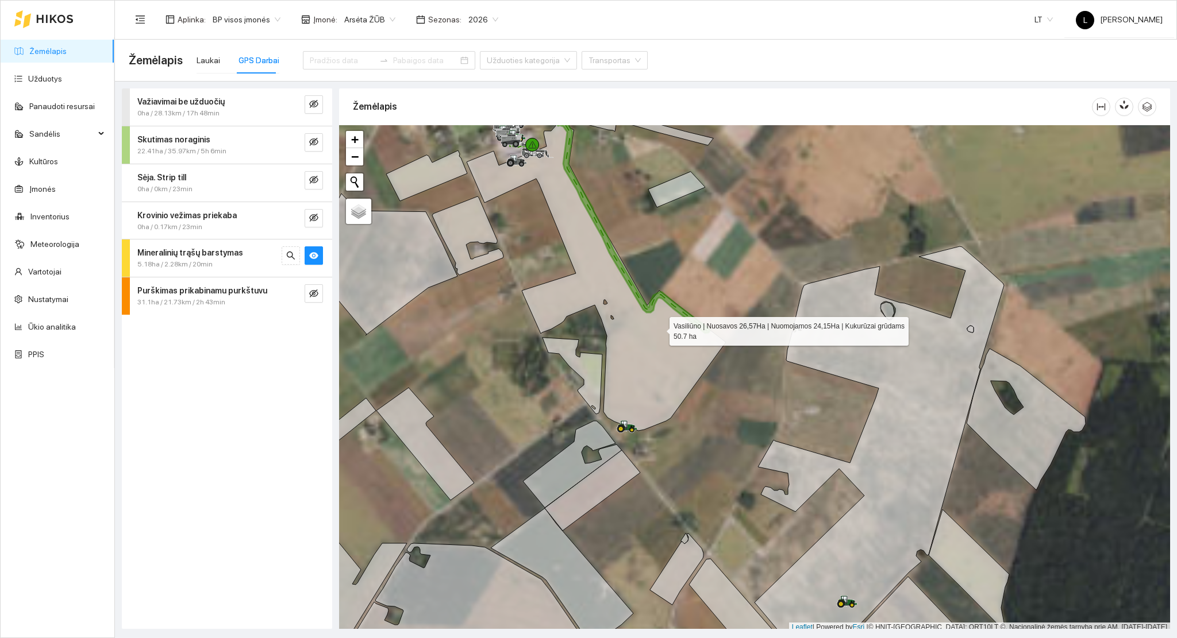
scroll to position [3, 0]
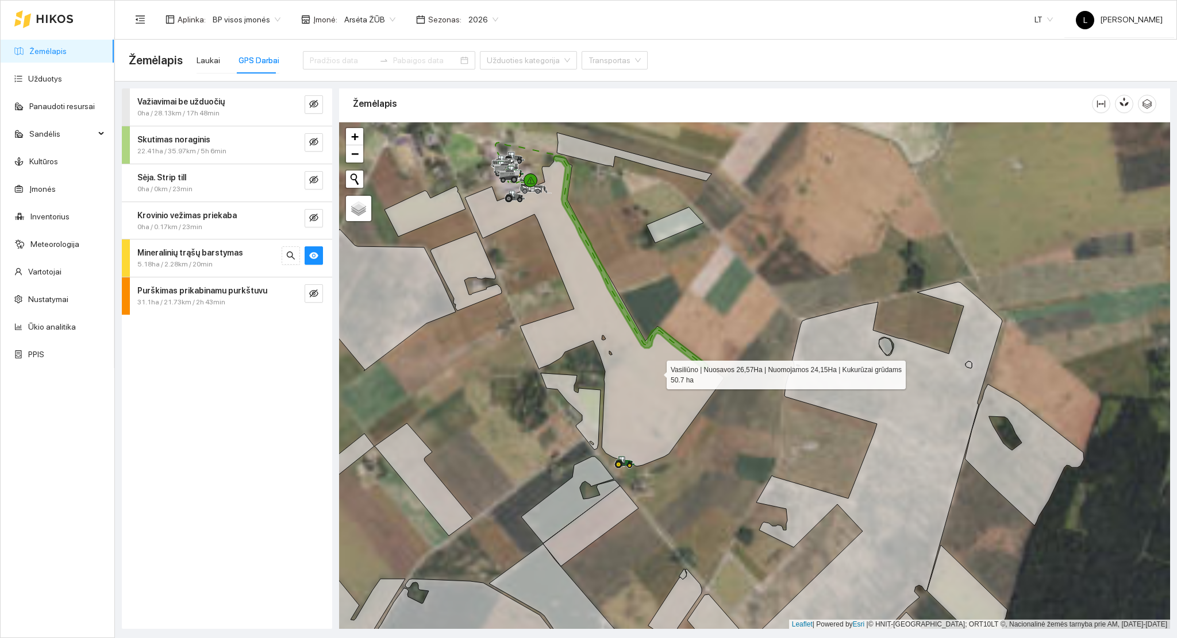
drag, startPoint x: 656, startPoint y: 363, endPoint x: 657, endPoint y: 373, distance: 9.8
click at [657, 372] on icon at bounding box center [594, 311] width 259 height 310
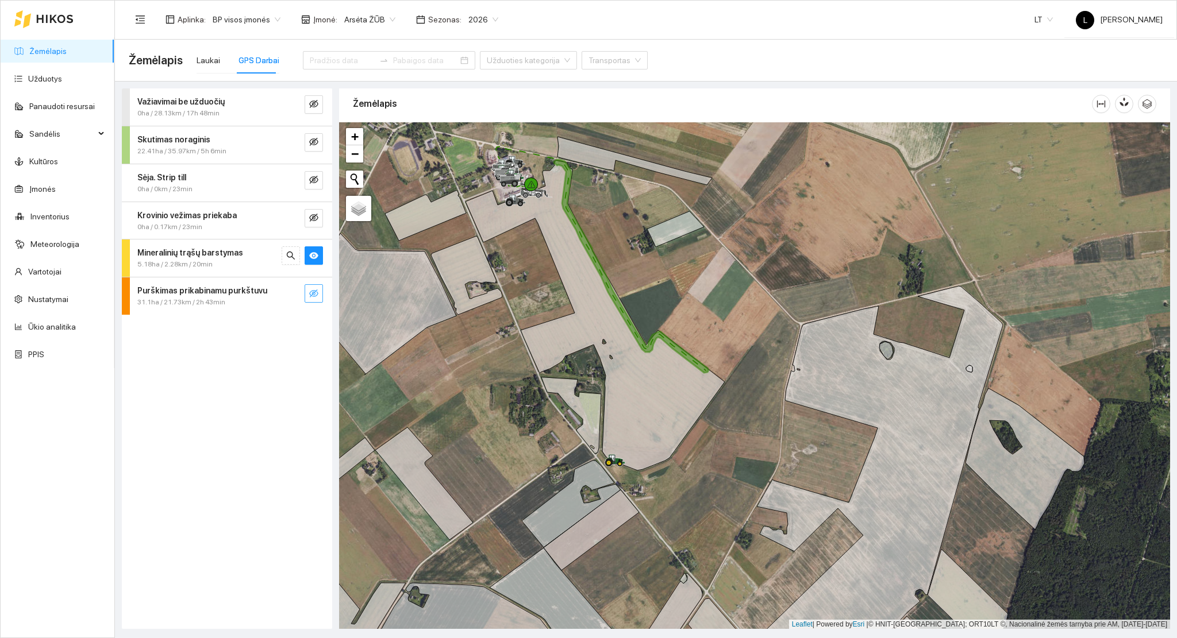
click at [321, 298] on button "button" at bounding box center [314, 293] width 18 height 18
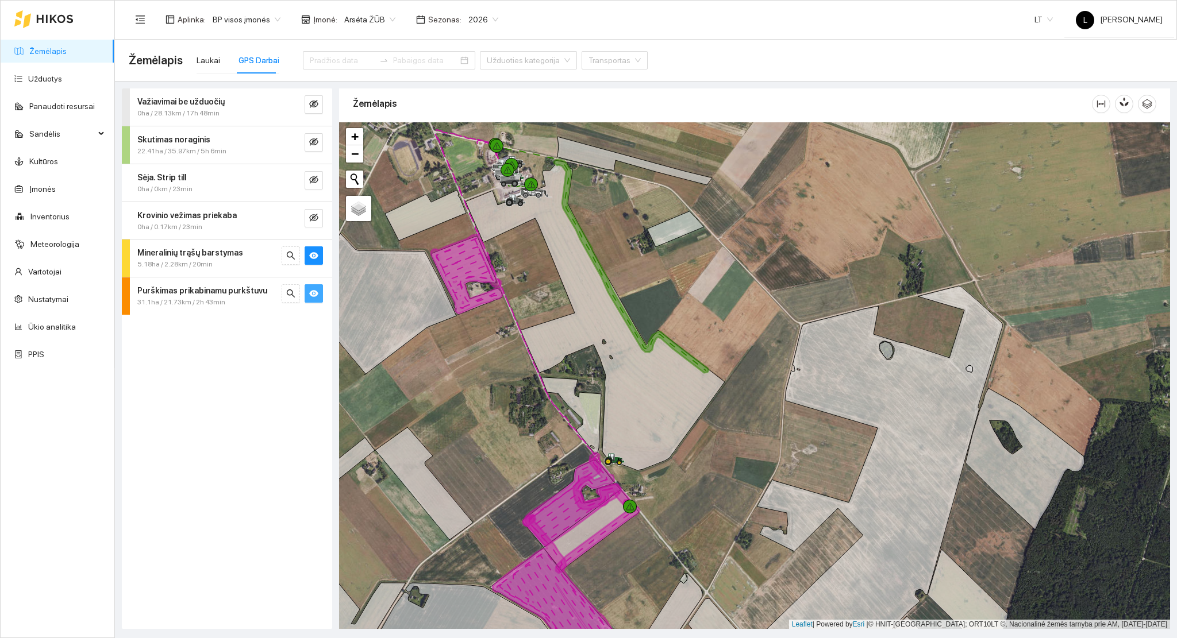
click at [319, 295] on button "button" at bounding box center [314, 293] width 18 height 18
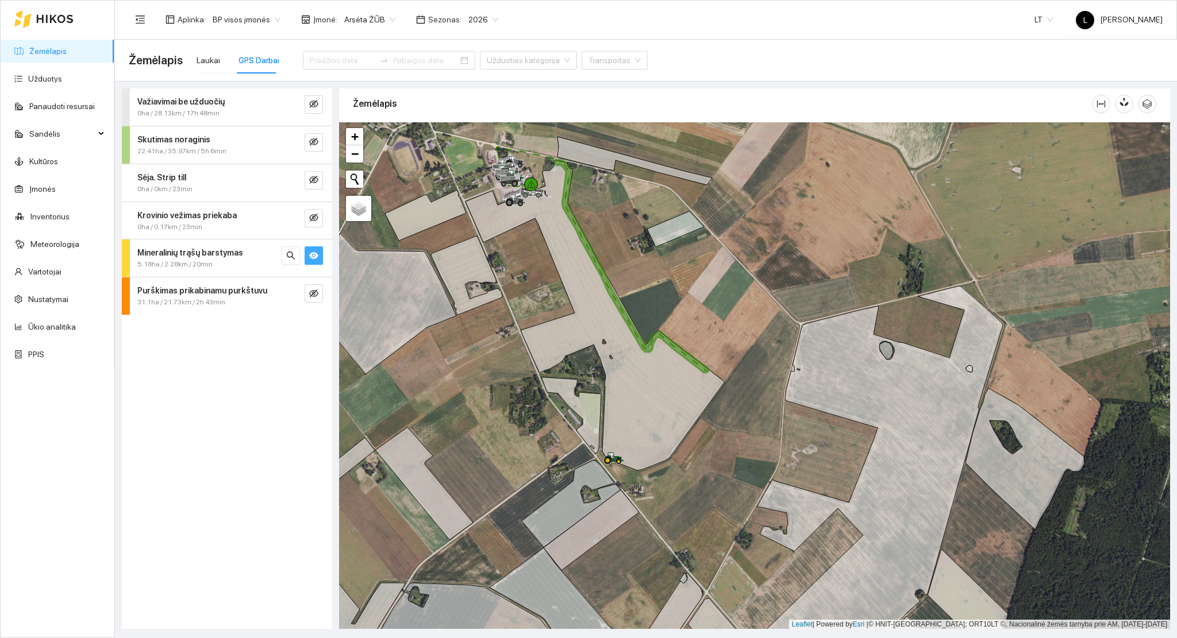
click at [318, 257] on icon "eye" at bounding box center [313, 255] width 9 height 9
click at [319, 298] on button "button" at bounding box center [314, 293] width 18 height 18
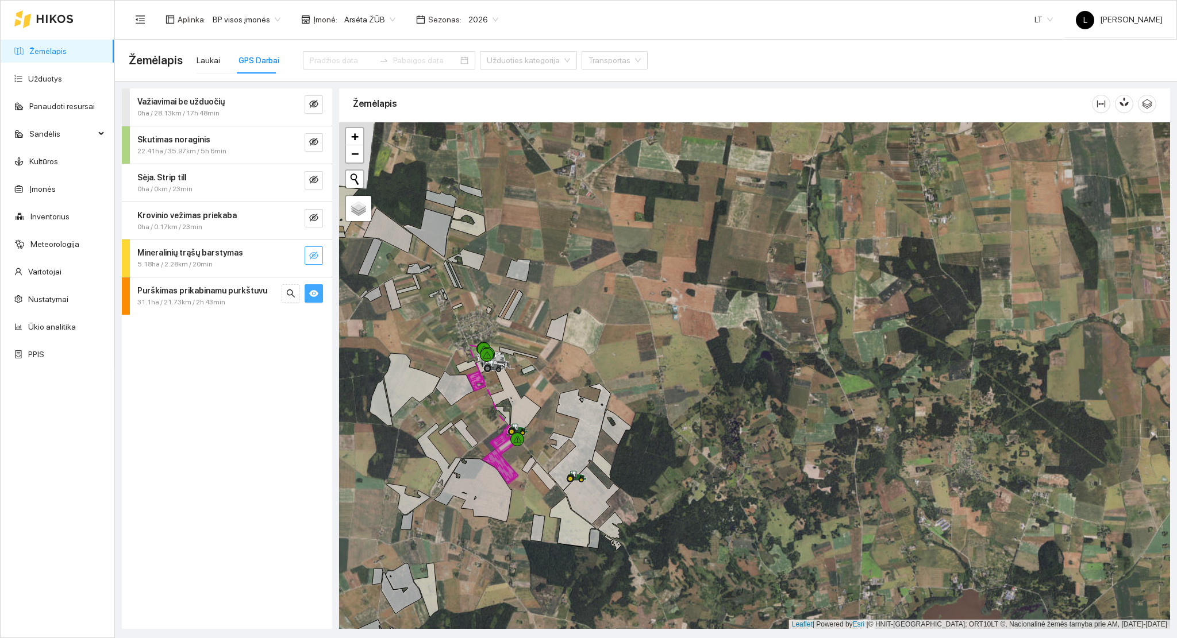
click at [317, 292] on icon "eye" at bounding box center [313, 293] width 9 height 7
click at [51, 47] on link "Žemėlapis" at bounding box center [47, 51] width 37 height 9
